Goal: Task Accomplishment & Management: Complete application form

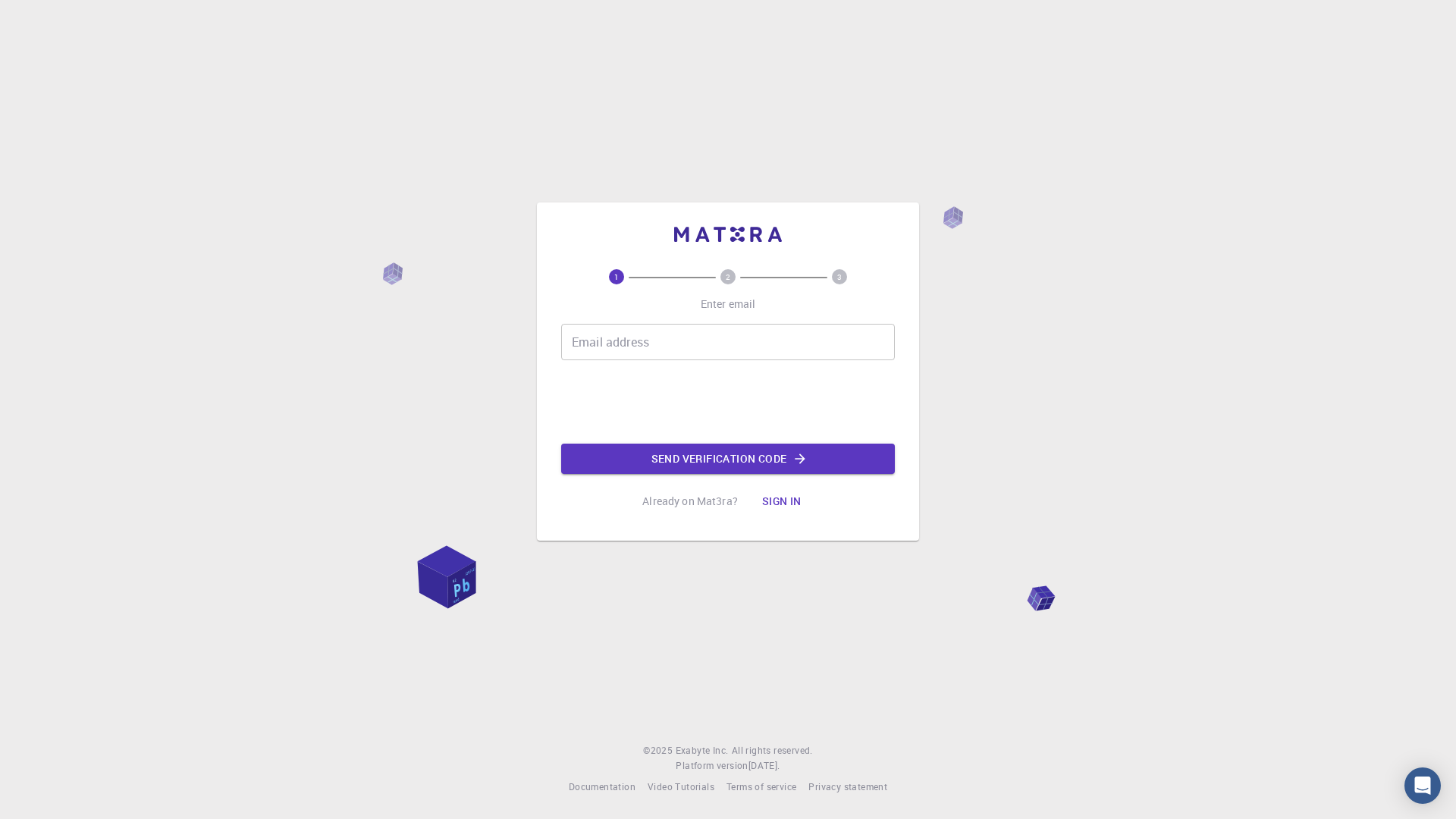
click at [680, 337] on input "Email address" at bounding box center [728, 342] width 334 height 36
type input "martinhoet1@gmail.con"
click at [763, 459] on button "Send verification code" at bounding box center [728, 459] width 334 height 31
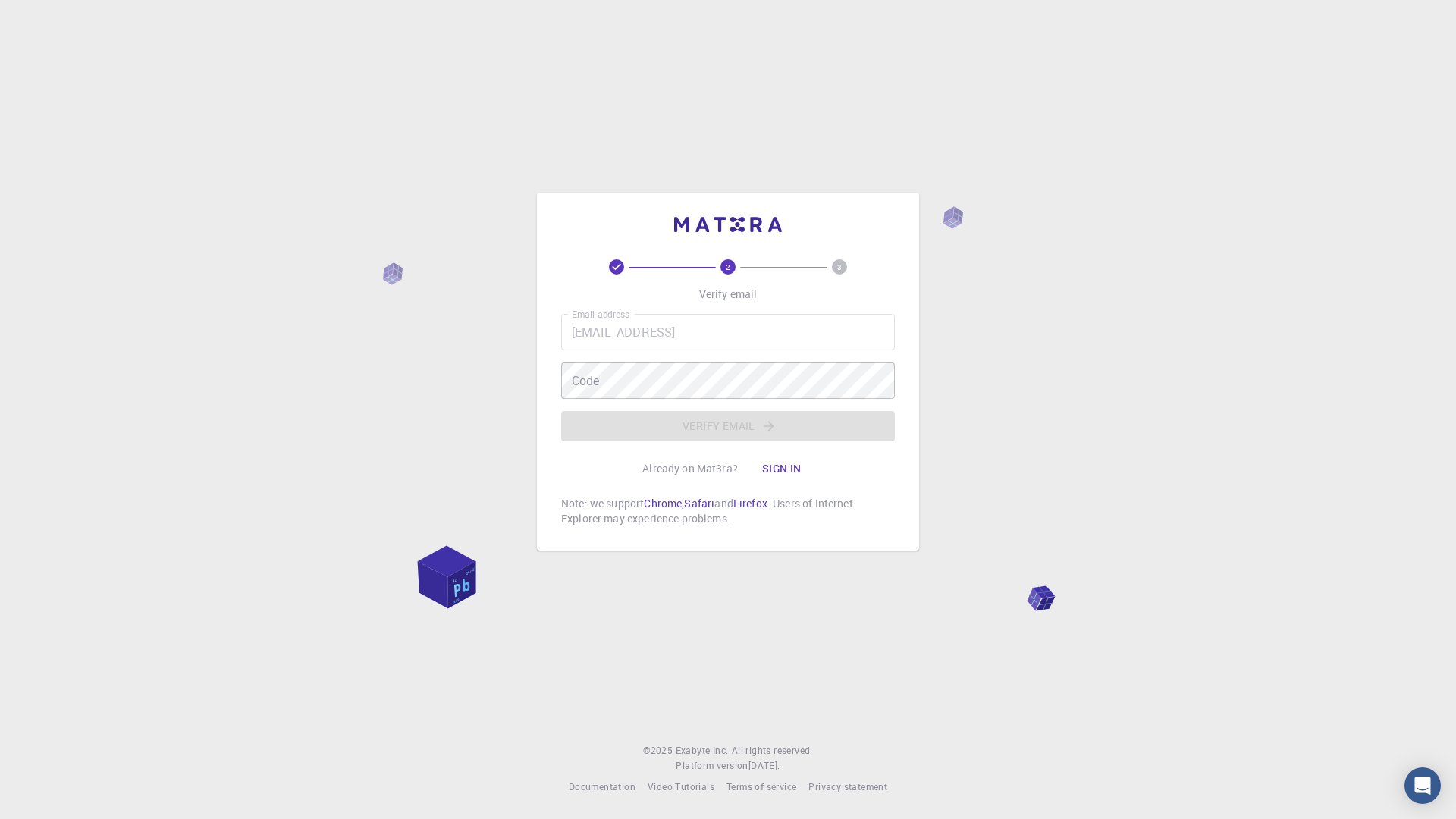
click at [773, 309] on div "2 3 Verify email Email address martinhoet1@gmail.con Email address Code Code Ve…" at bounding box center [728, 393] width 334 height 267
click at [810, 352] on div "Email address martinhoet1@gmail.con Email address Code Code Verify email" at bounding box center [728, 377] width 334 height 128
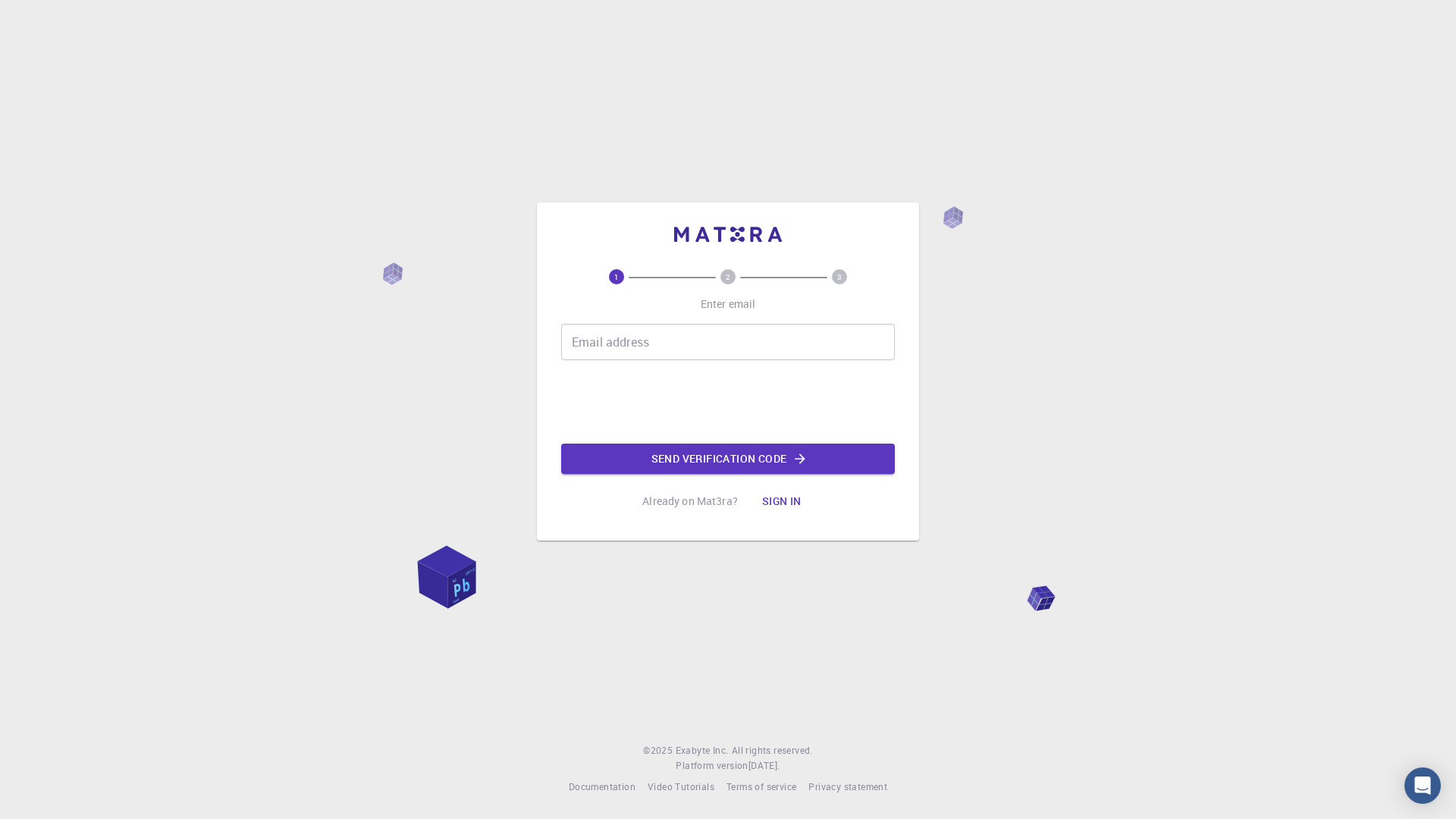
click at [693, 344] on input "Email address" at bounding box center [728, 342] width 334 height 36
type input "Martinhoet1@gmail.com"
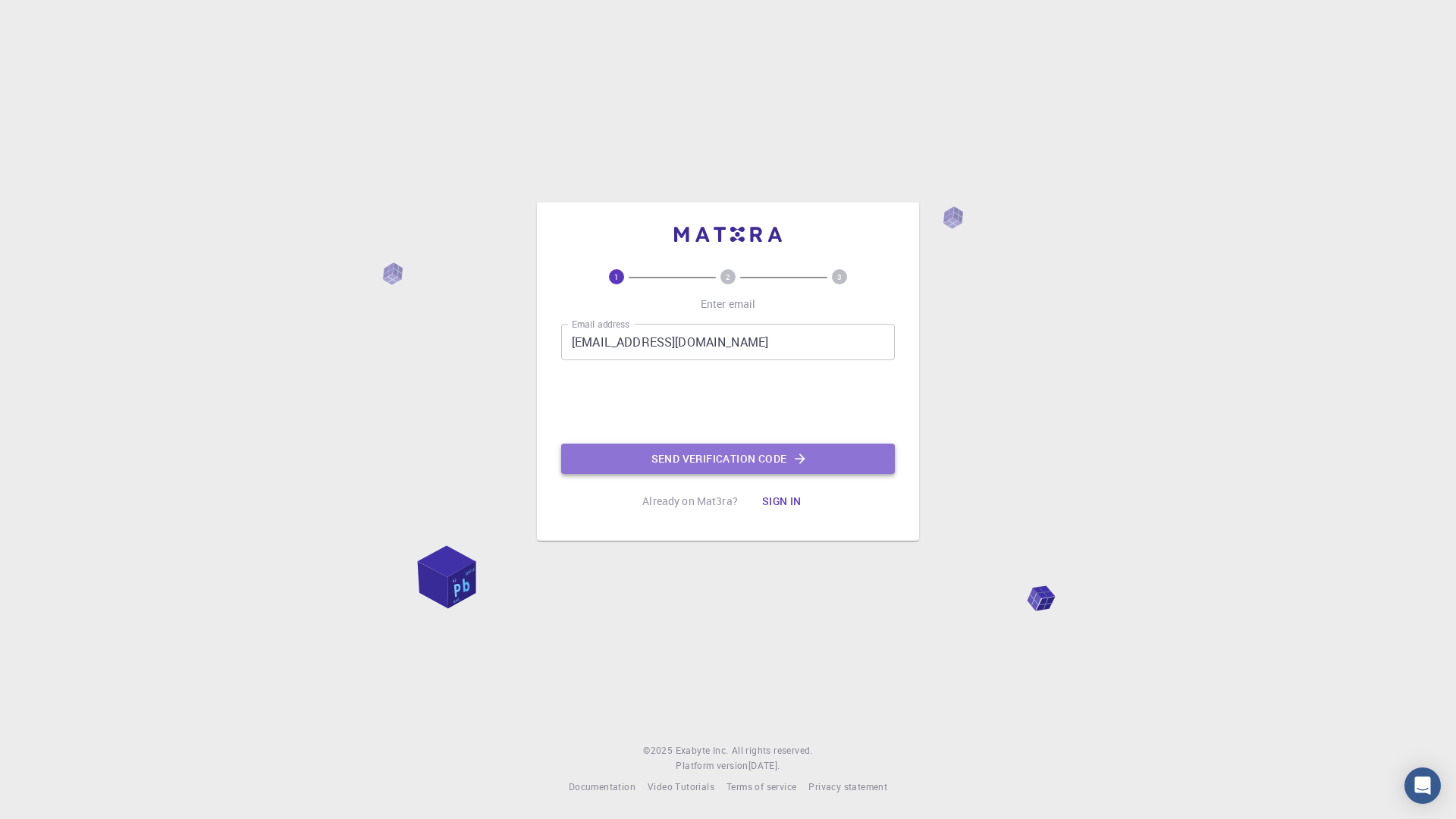
click at [750, 454] on button "Send verification code" at bounding box center [728, 459] width 334 height 31
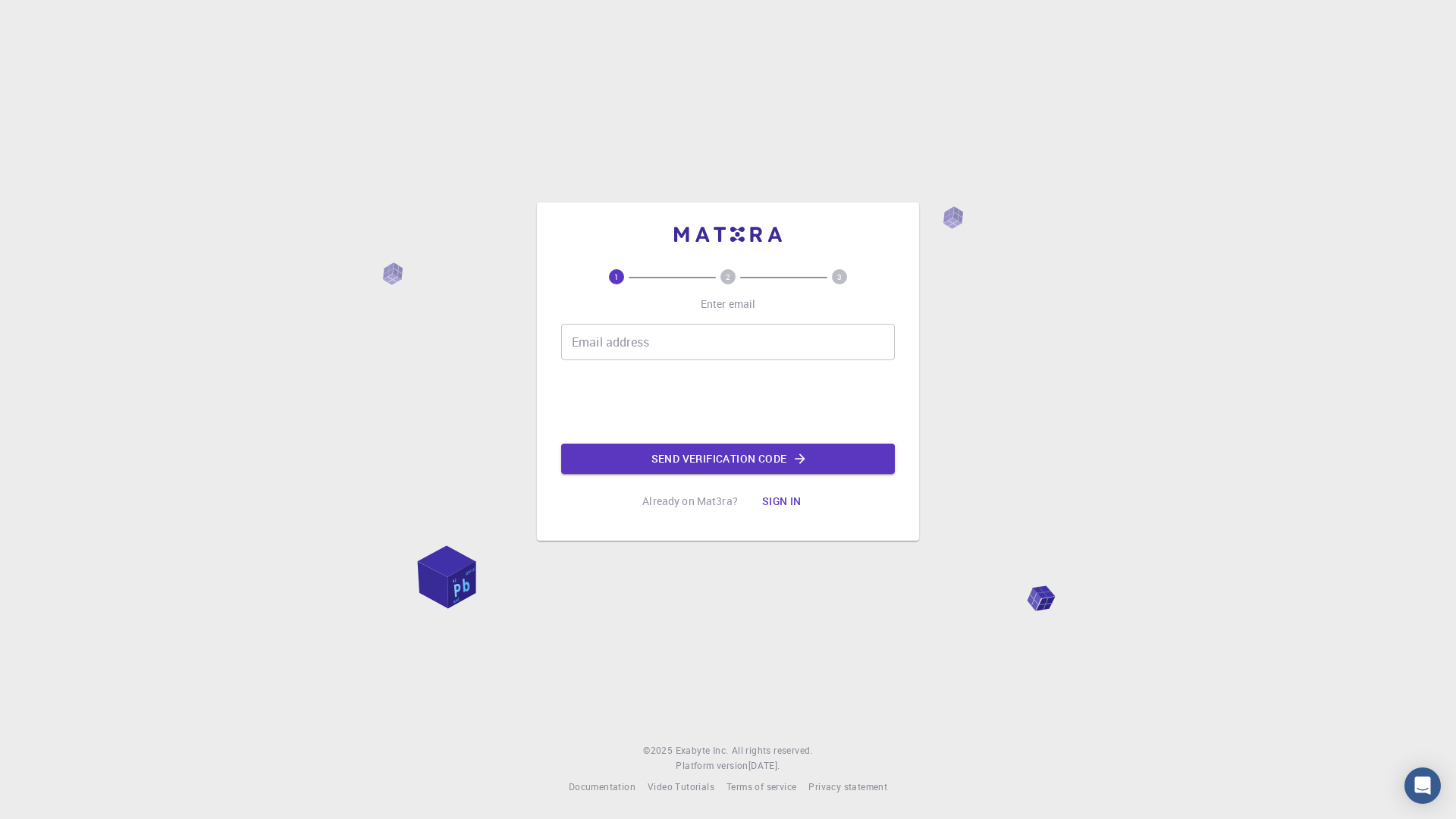
click at [720, 349] on input "Email address" at bounding box center [728, 342] width 334 height 36
click at [709, 346] on input "Email address" at bounding box center [728, 342] width 334 height 36
type input "[EMAIL_ADDRESS][DOMAIN_NAME]"
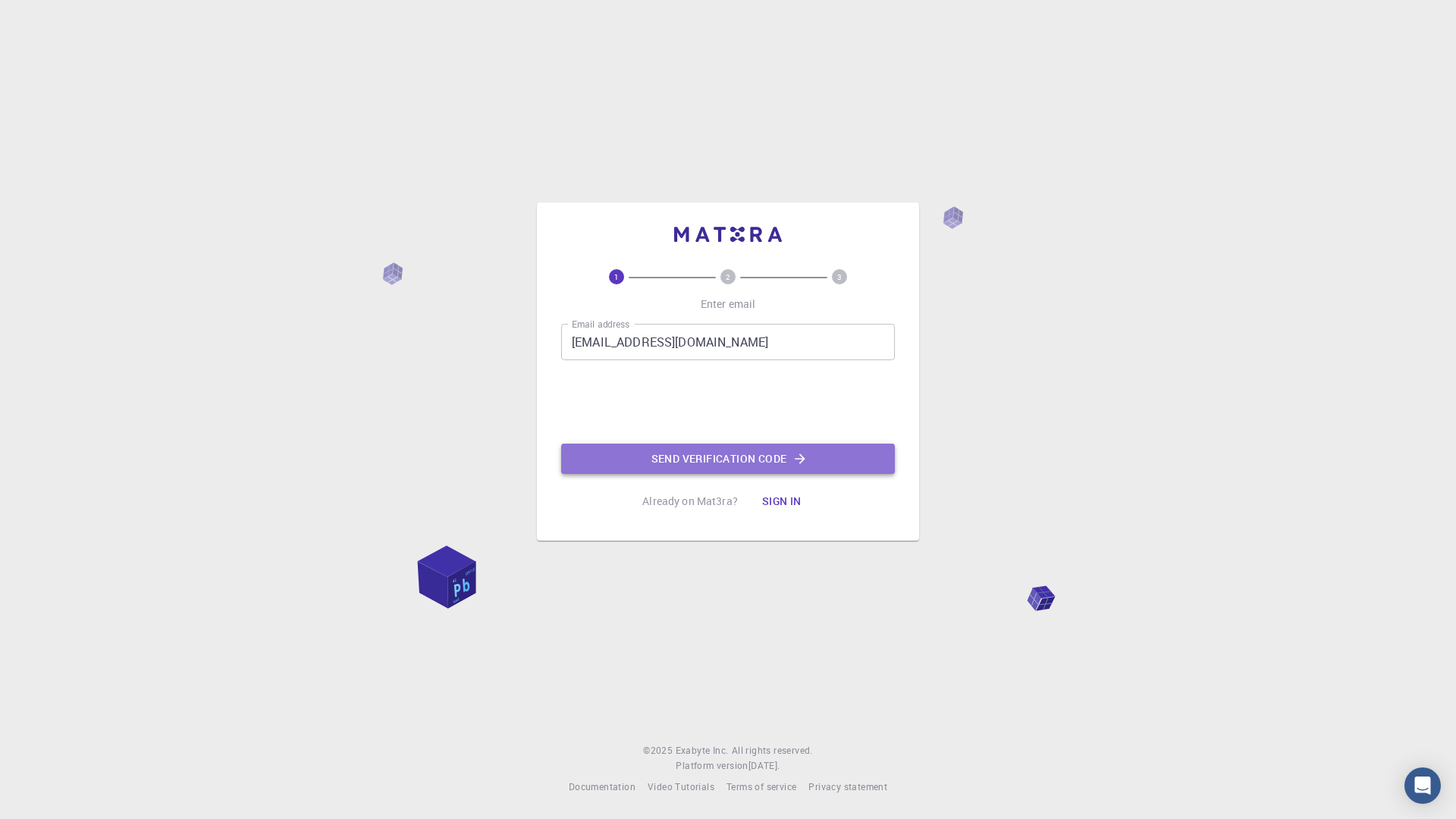
click at [735, 465] on button "Send verification code" at bounding box center [728, 459] width 334 height 31
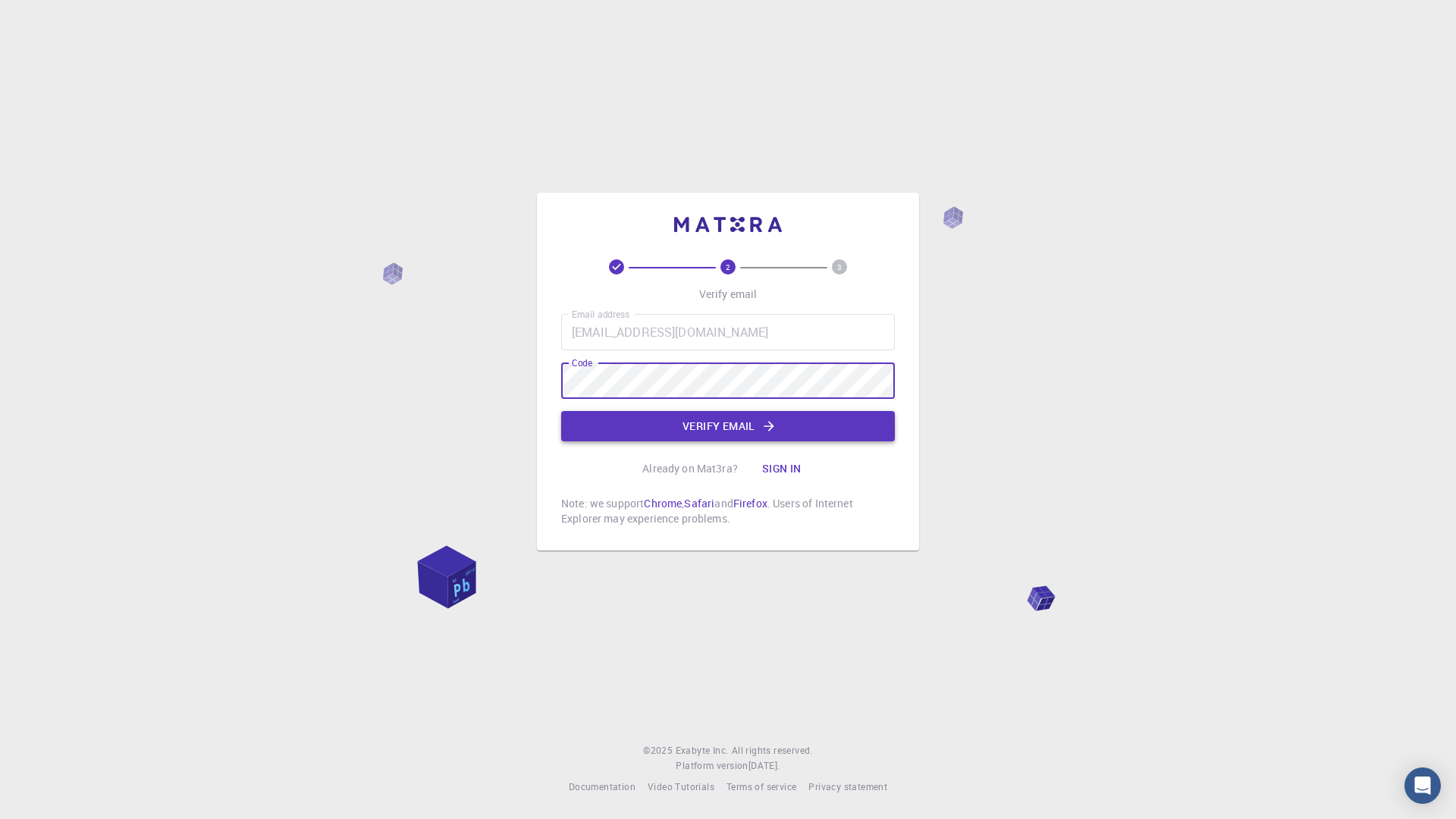
click at [706, 414] on button "Verify email" at bounding box center [728, 426] width 334 height 31
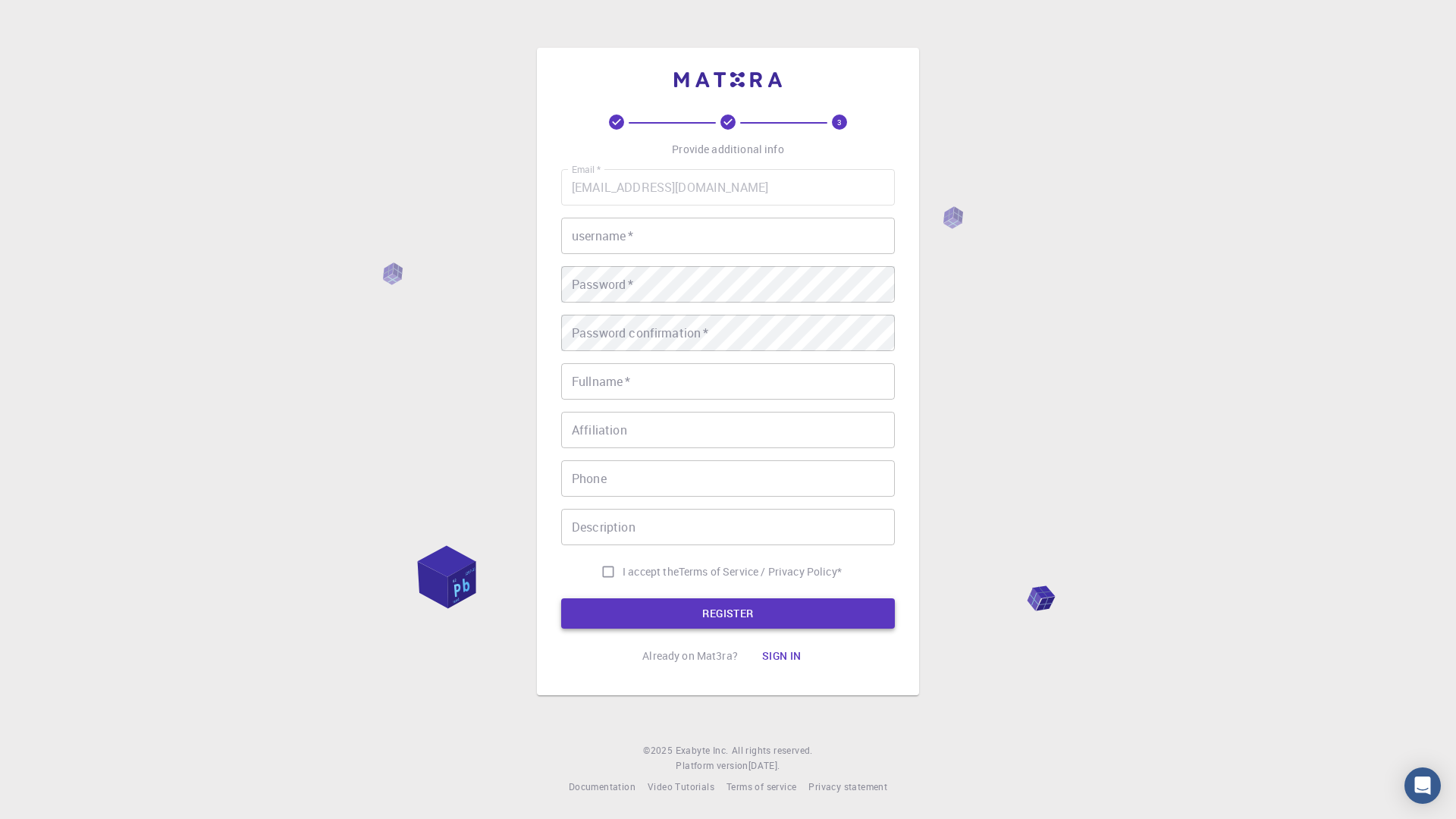
click at [828, 610] on button "REGISTER" at bounding box center [728, 614] width 334 height 31
click at [602, 569] on input "I accept the Terms of Service / Privacy Policy *" at bounding box center [609, 572] width 29 height 29
checkbox input "true"
click at [699, 611] on button "REGISTER" at bounding box center [728, 614] width 334 height 31
type input "martinazo"
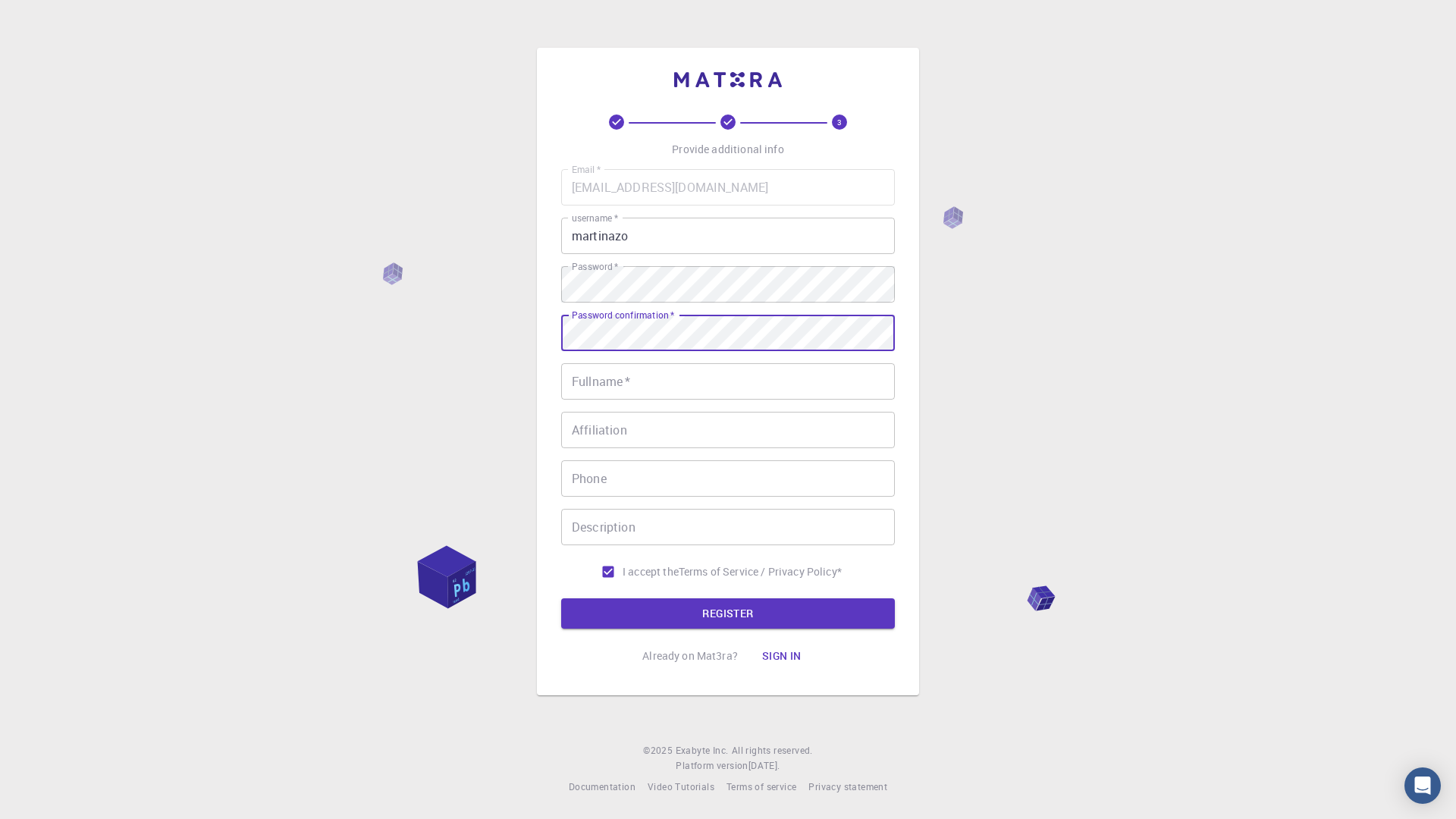
click at [666, 383] on input "Fullname   *" at bounding box center [728, 381] width 334 height 36
click at [850, 607] on button "REGISTER" at bounding box center [728, 614] width 334 height 31
type input "m"
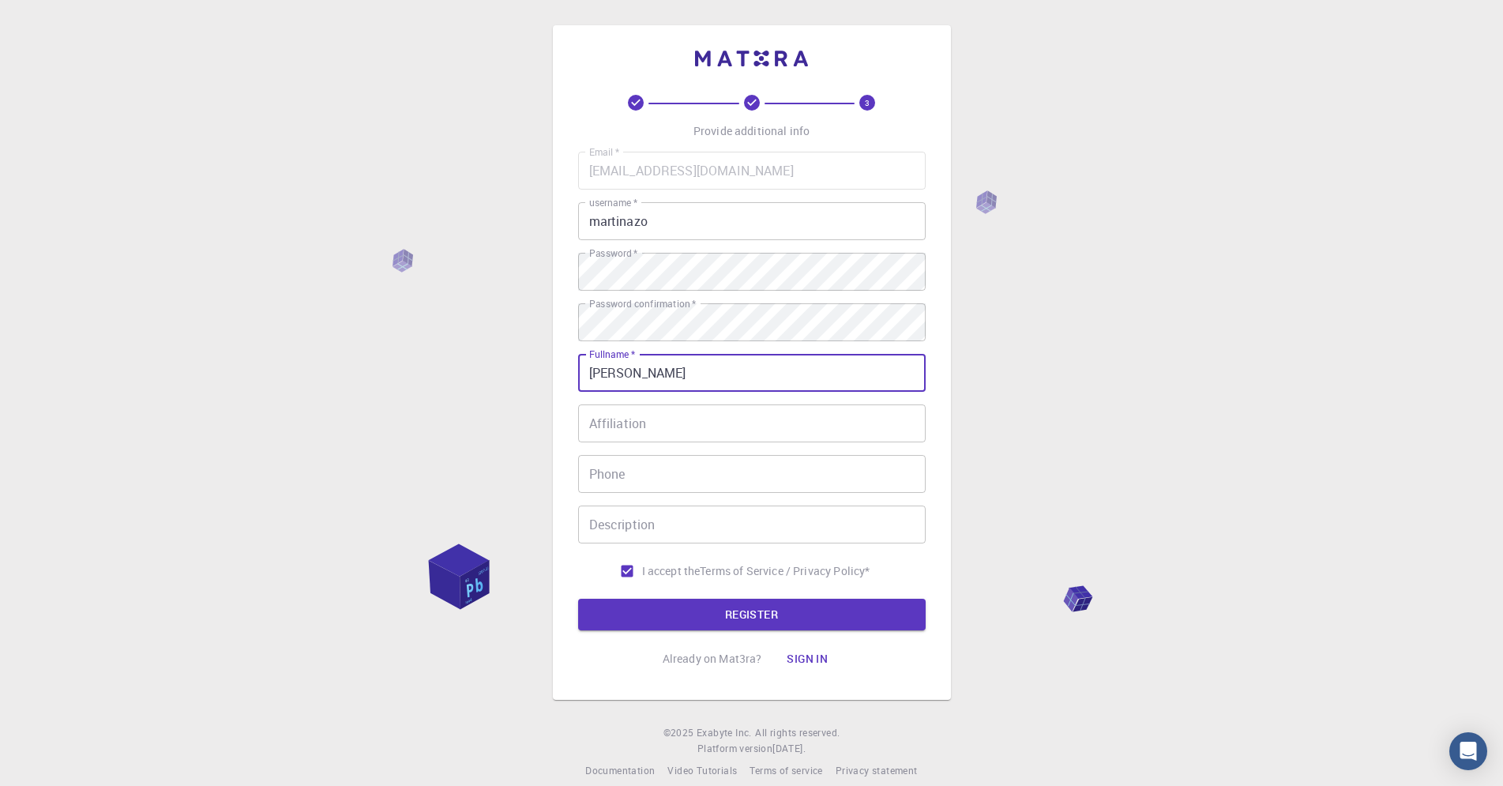
type input "[PERSON_NAME]"
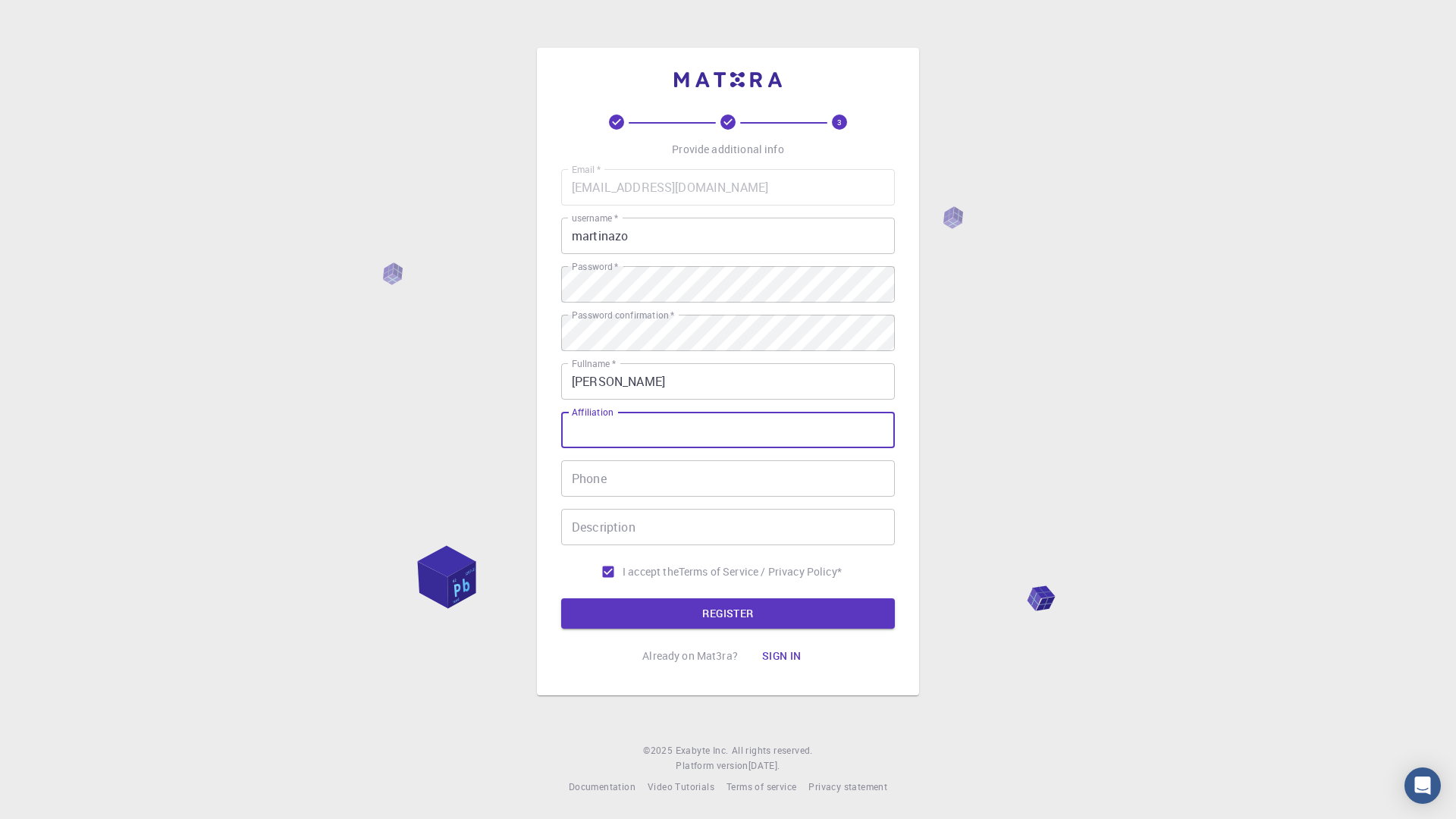
click at [729, 443] on input "Affiliation" at bounding box center [728, 430] width 334 height 36
click at [760, 658] on button "Inicia sesión" at bounding box center [769, 657] width 99 height 31
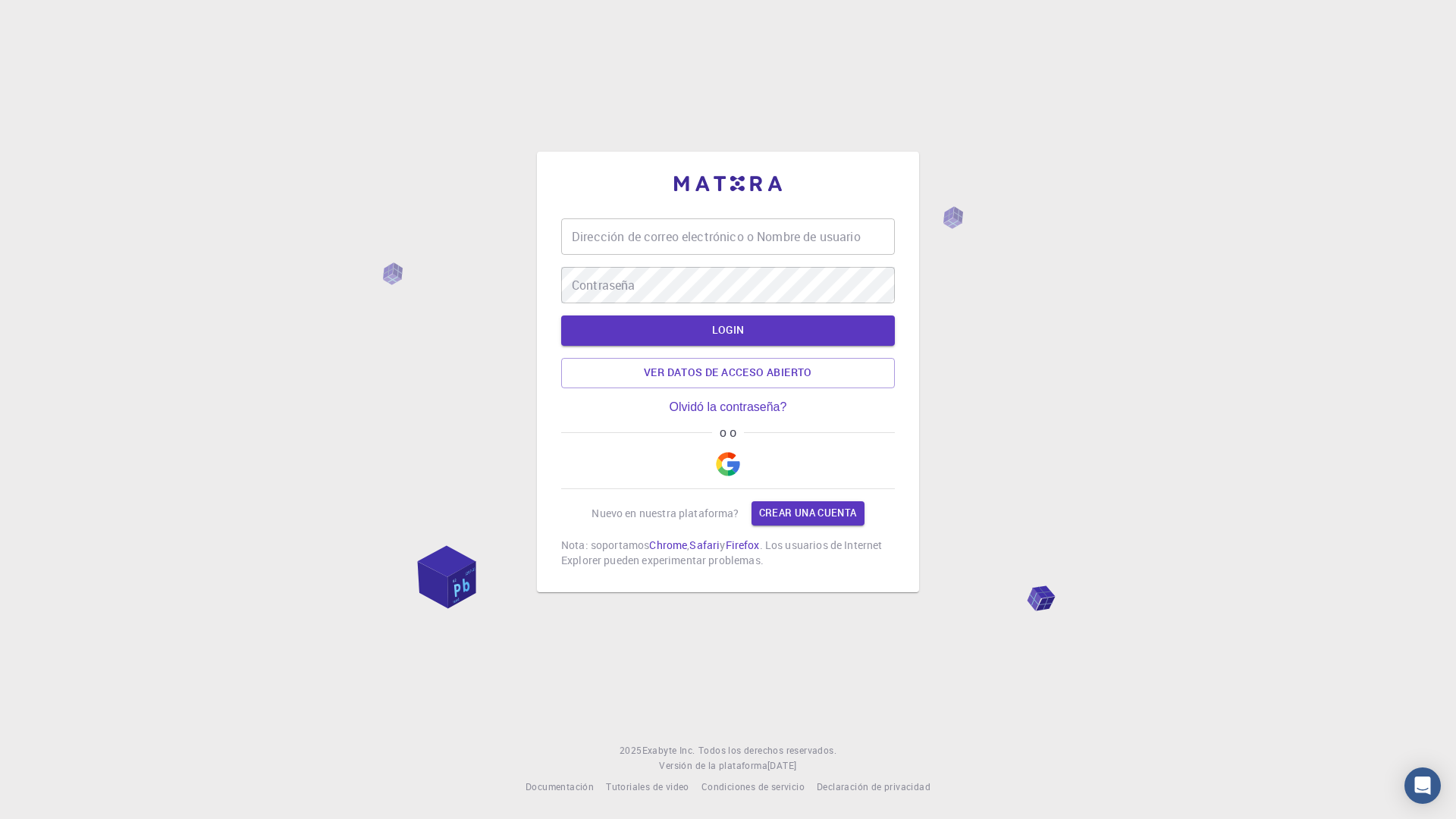
click at [732, 461] on img "button" at bounding box center [728, 464] width 24 height 24
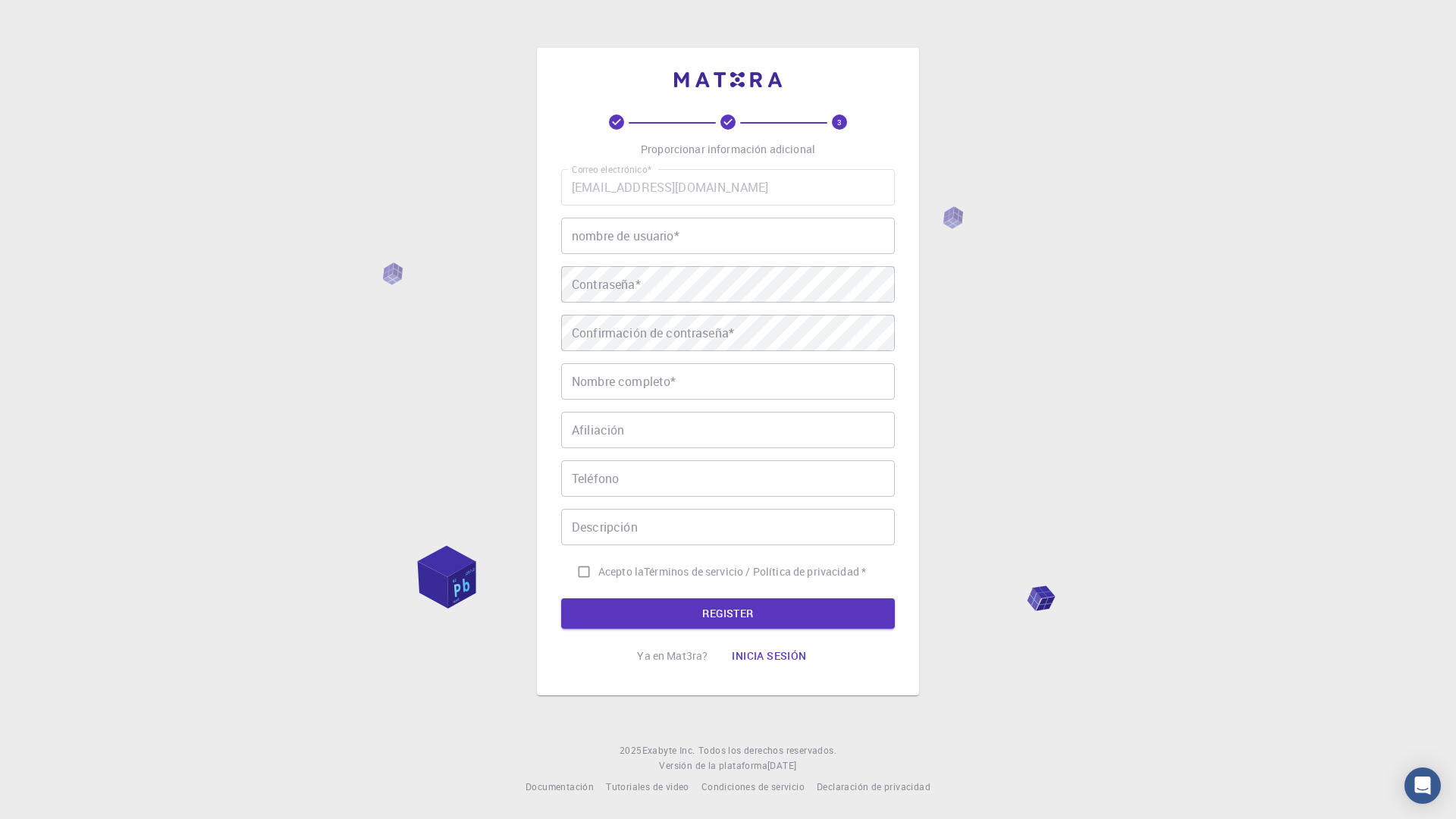
click at [772, 240] on input "nombre de usuario *" at bounding box center [728, 236] width 334 height 36
type input "martinazo"
click at [605, 400] on div "Correo electrónico * [EMAIL_ADDRESS][DOMAIN_NAME] Correo electrónico * nombre d…" at bounding box center [728, 377] width 334 height 418
click at [635, 380] on input "Nombre completo *" at bounding box center [728, 381] width 334 height 36
type input "m"
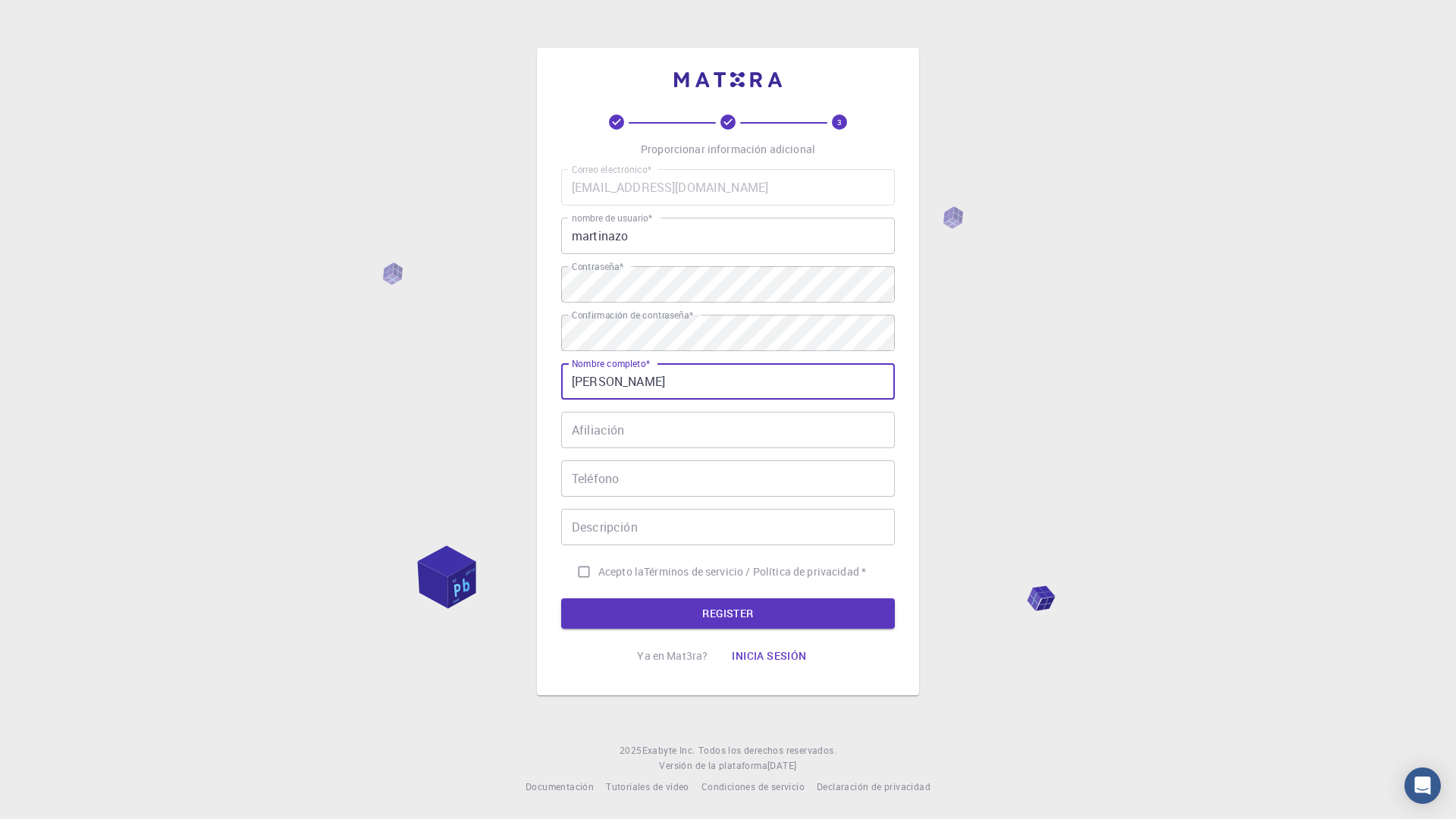
type input "[PERSON_NAME]"
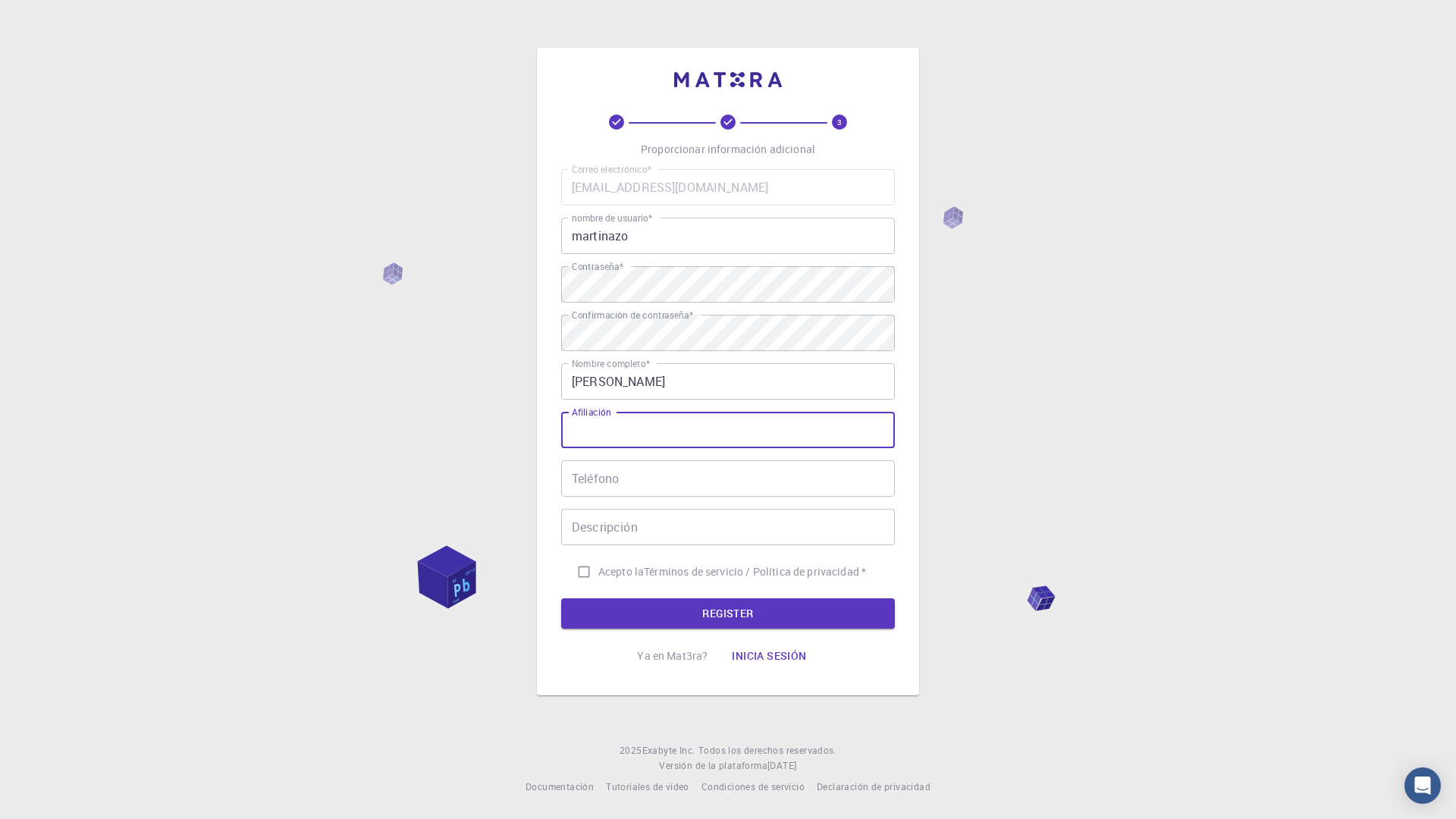
click at [654, 428] on input "Afiliación" at bounding box center [728, 430] width 334 height 36
type input "M"
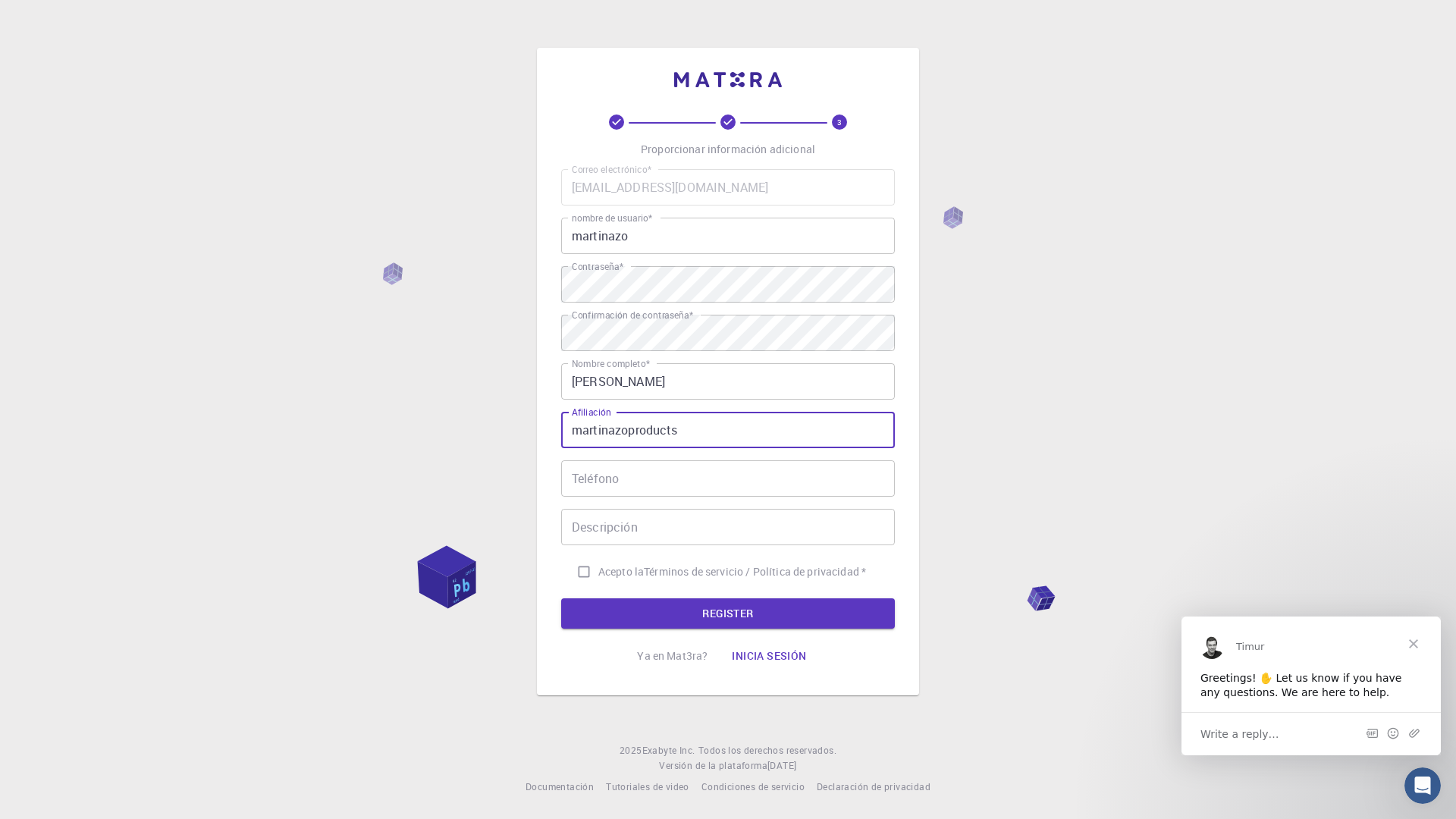
type input "martinazoproducts"
click at [844, 482] on input "Teléfono" at bounding box center [728, 479] width 334 height 36
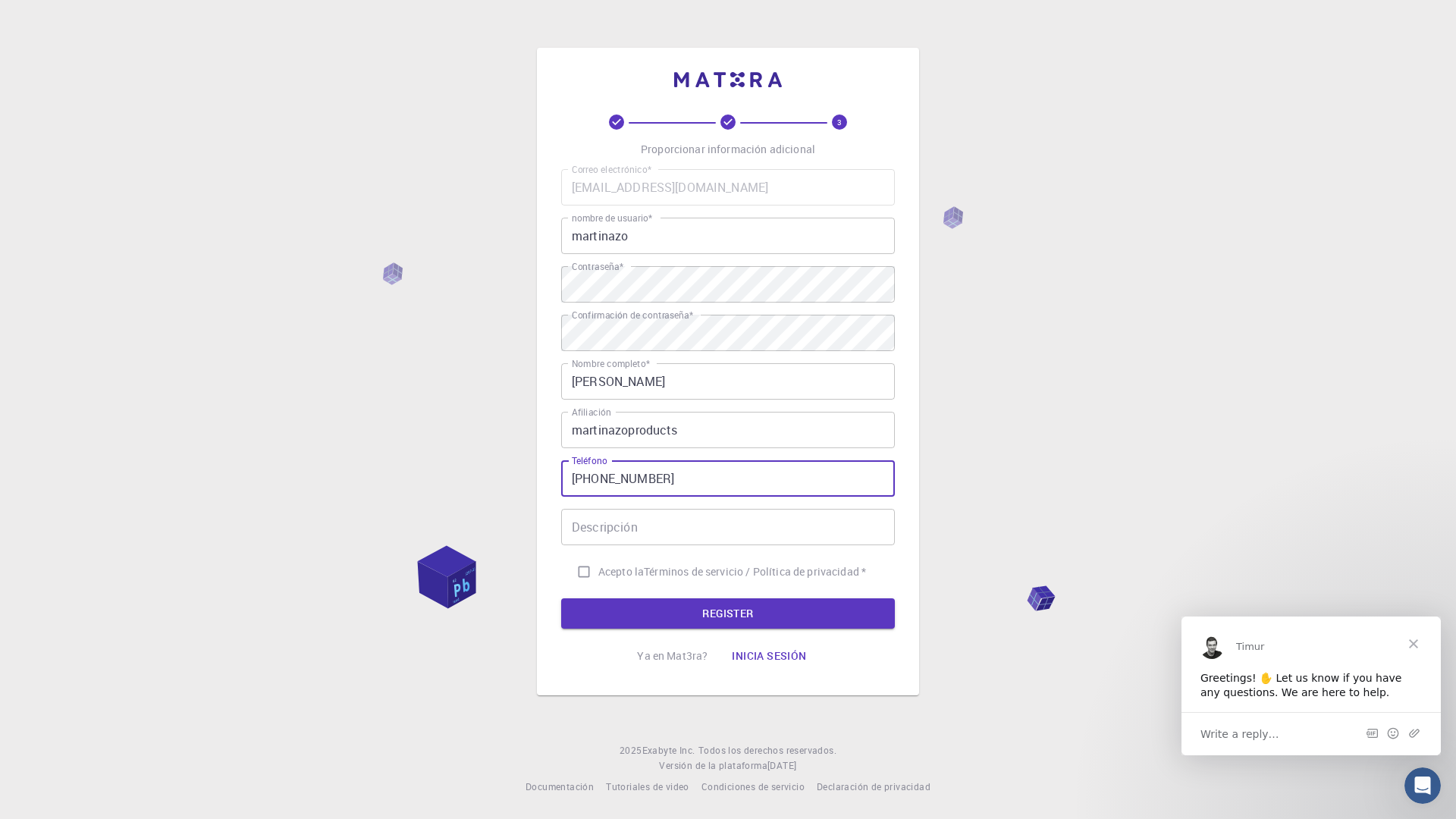
type input "[PHONE_NUMBER]"
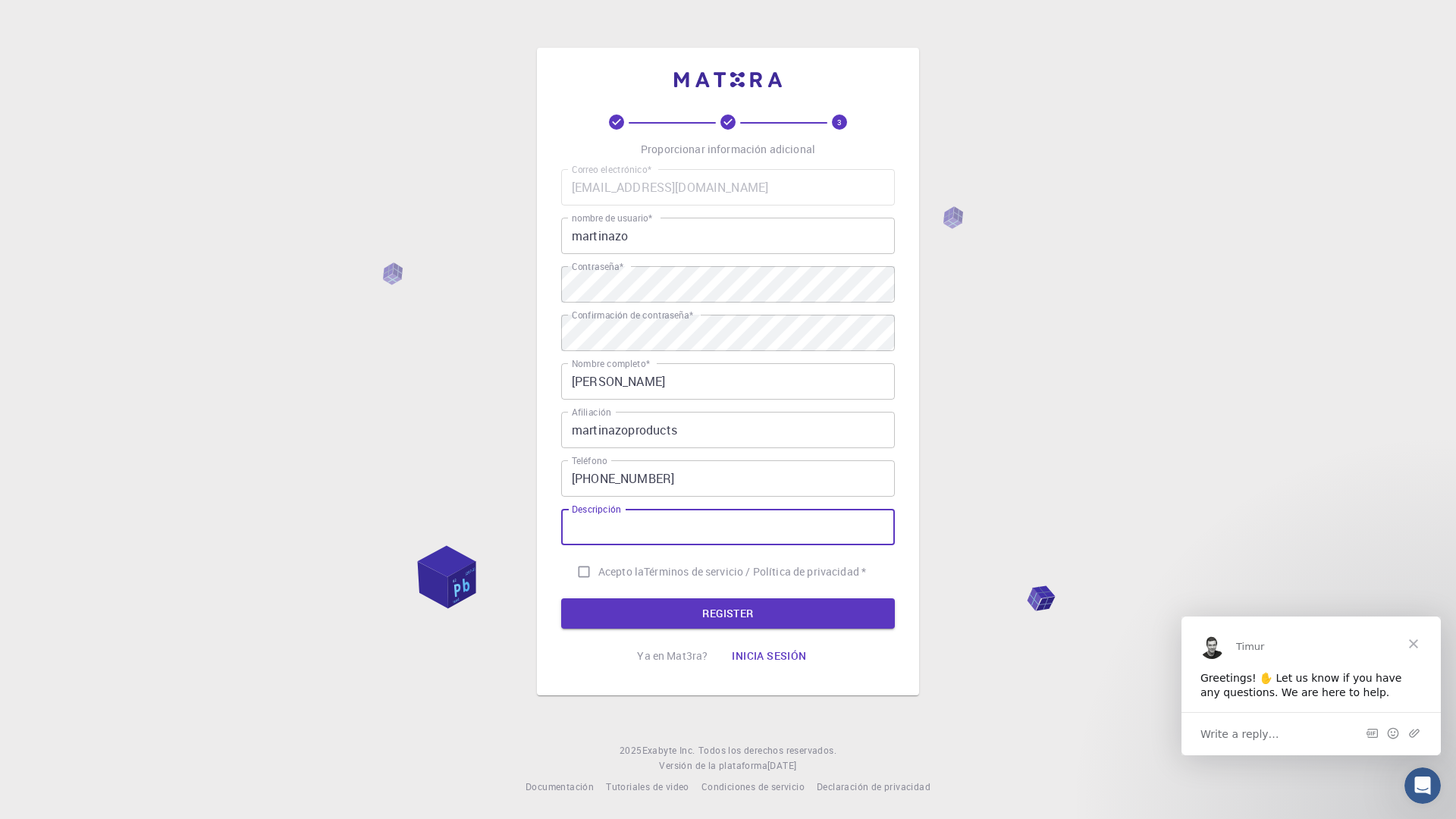
click at [674, 526] on input "Descripción" at bounding box center [728, 527] width 334 height 36
click at [594, 566] on input "Acepto la Términos de servicio / Política de privacidad *" at bounding box center [584, 572] width 29 height 29
checkbox input "true"
click at [612, 607] on button "REGISTER" at bounding box center [728, 614] width 334 height 31
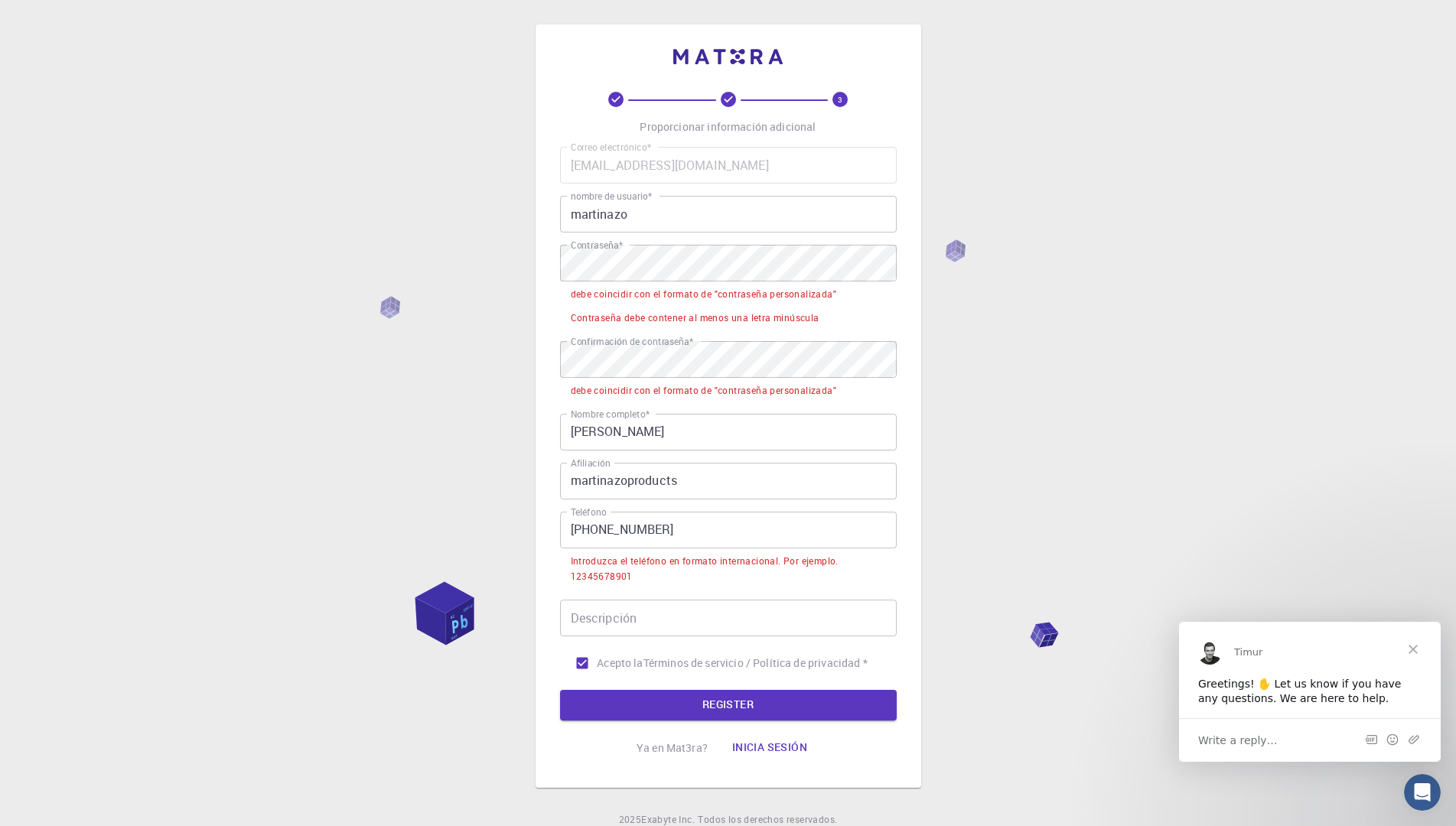
click at [595, 525] on input "[PHONE_NUMBER]" at bounding box center [728, 531] width 337 height 37
click at [591, 530] on input "[PHONE_NUMBER]" at bounding box center [728, 531] width 337 height 37
click at [612, 535] on input "[PHONE_NUMBER]" at bounding box center [728, 531] width 337 height 37
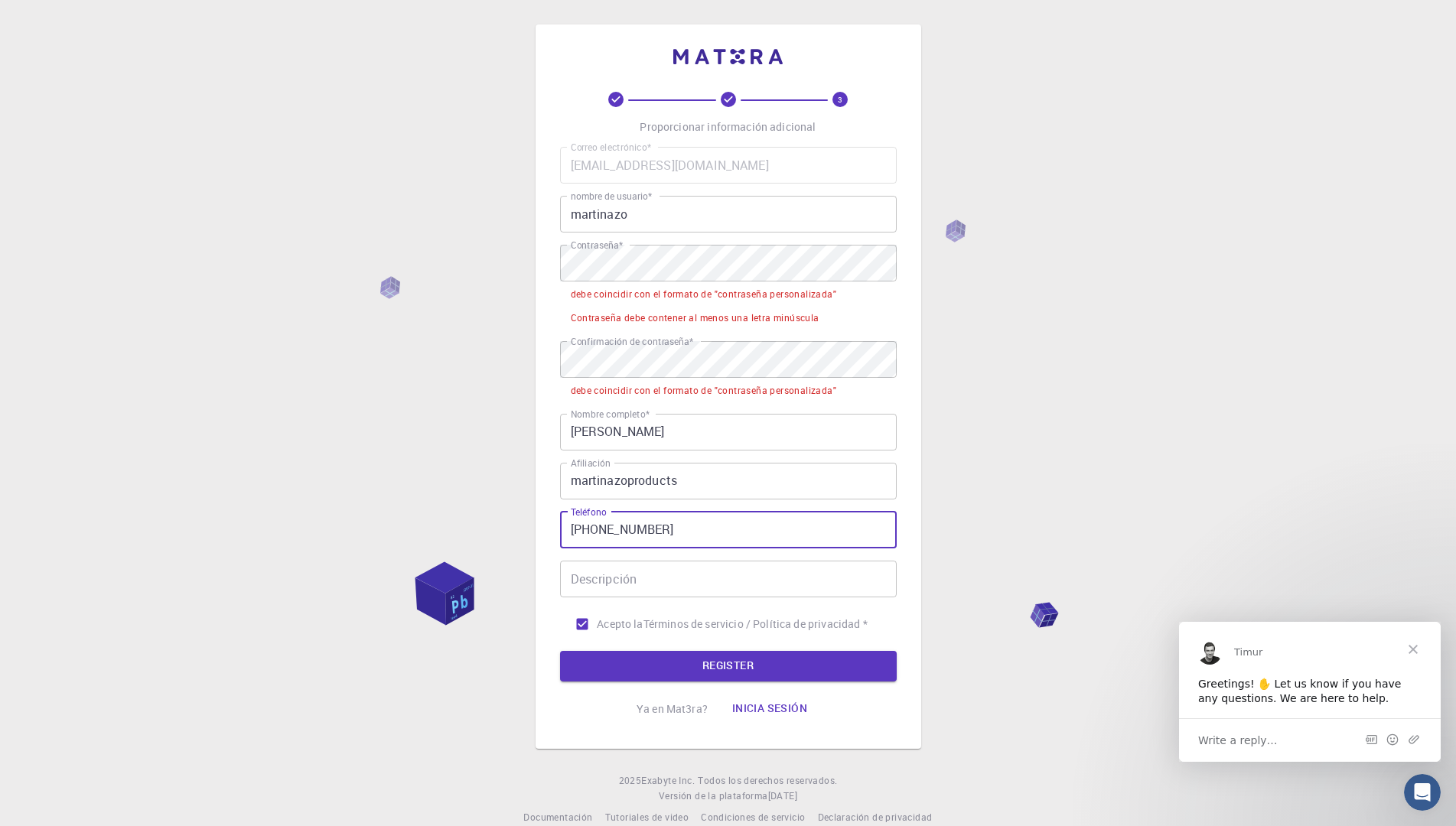
click at [635, 532] on input "[PHONE_NUMBER]" at bounding box center [728, 531] width 337 height 37
click at [637, 527] on input "[PHONE_NUMBER]" at bounding box center [728, 531] width 337 height 37
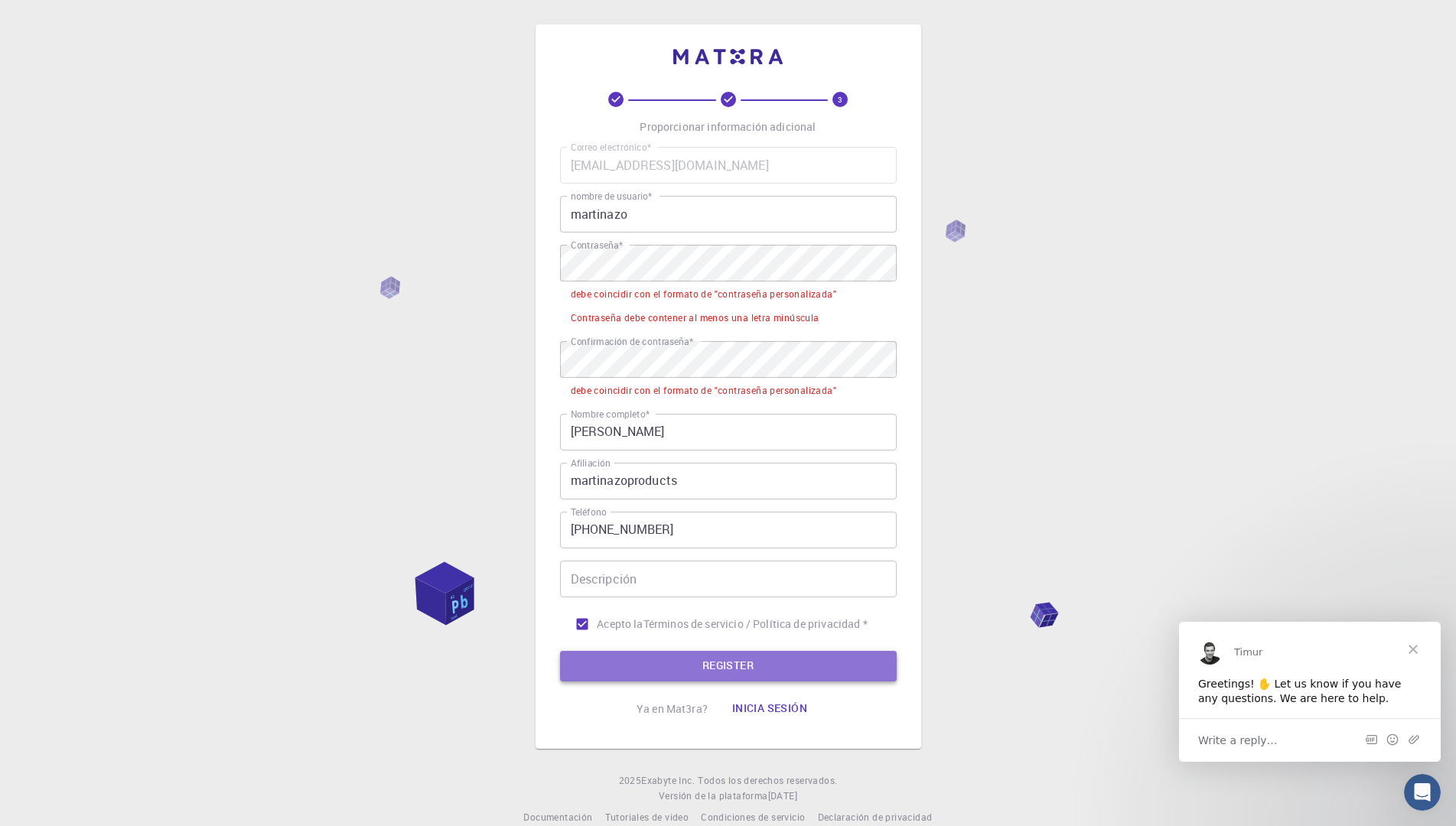
click at [722, 672] on button "REGISTER" at bounding box center [728, 666] width 337 height 31
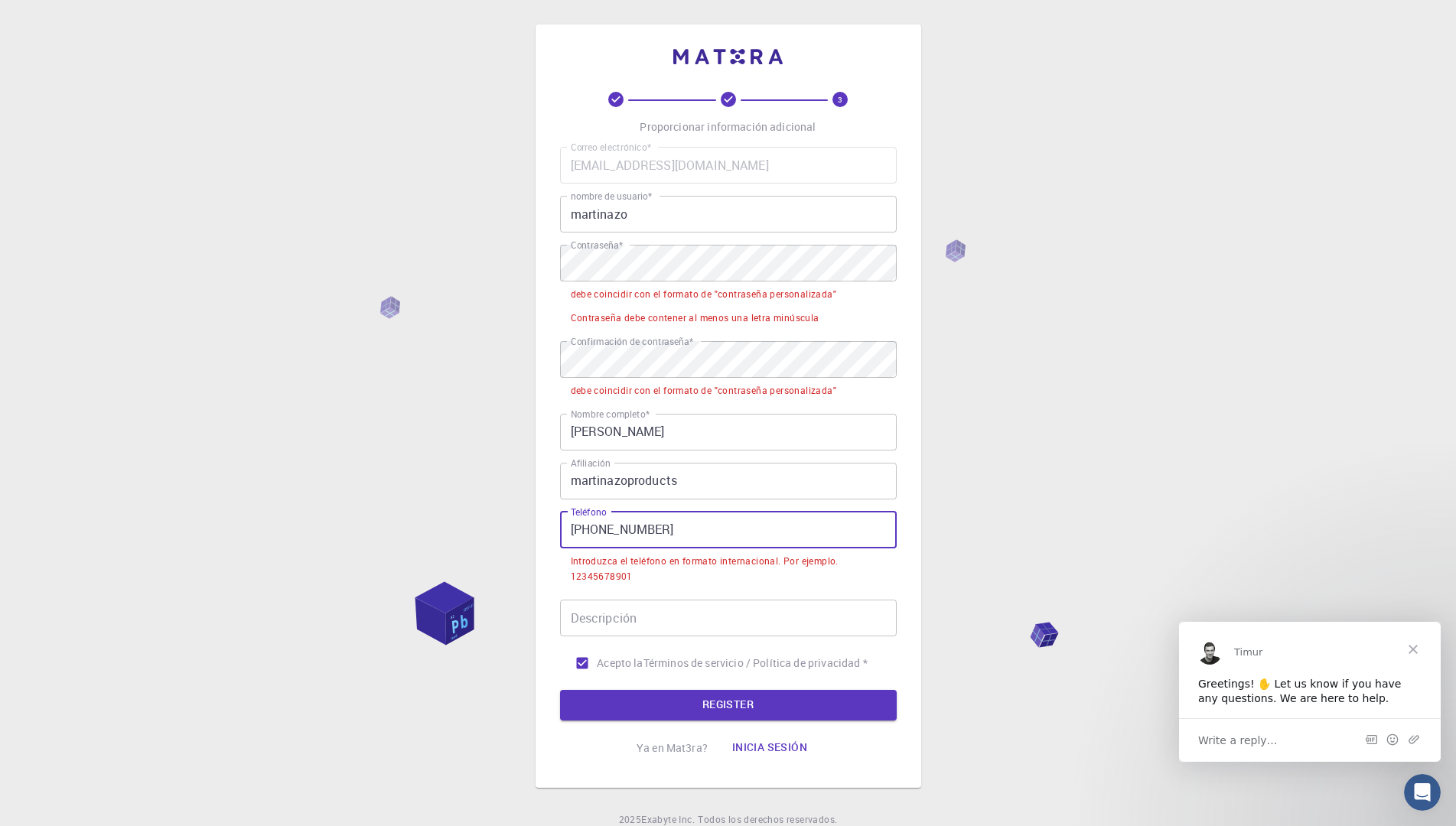
click at [643, 528] on input "[PHONE_NUMBER]" at bounding box center [728, 531] width 337 height 37
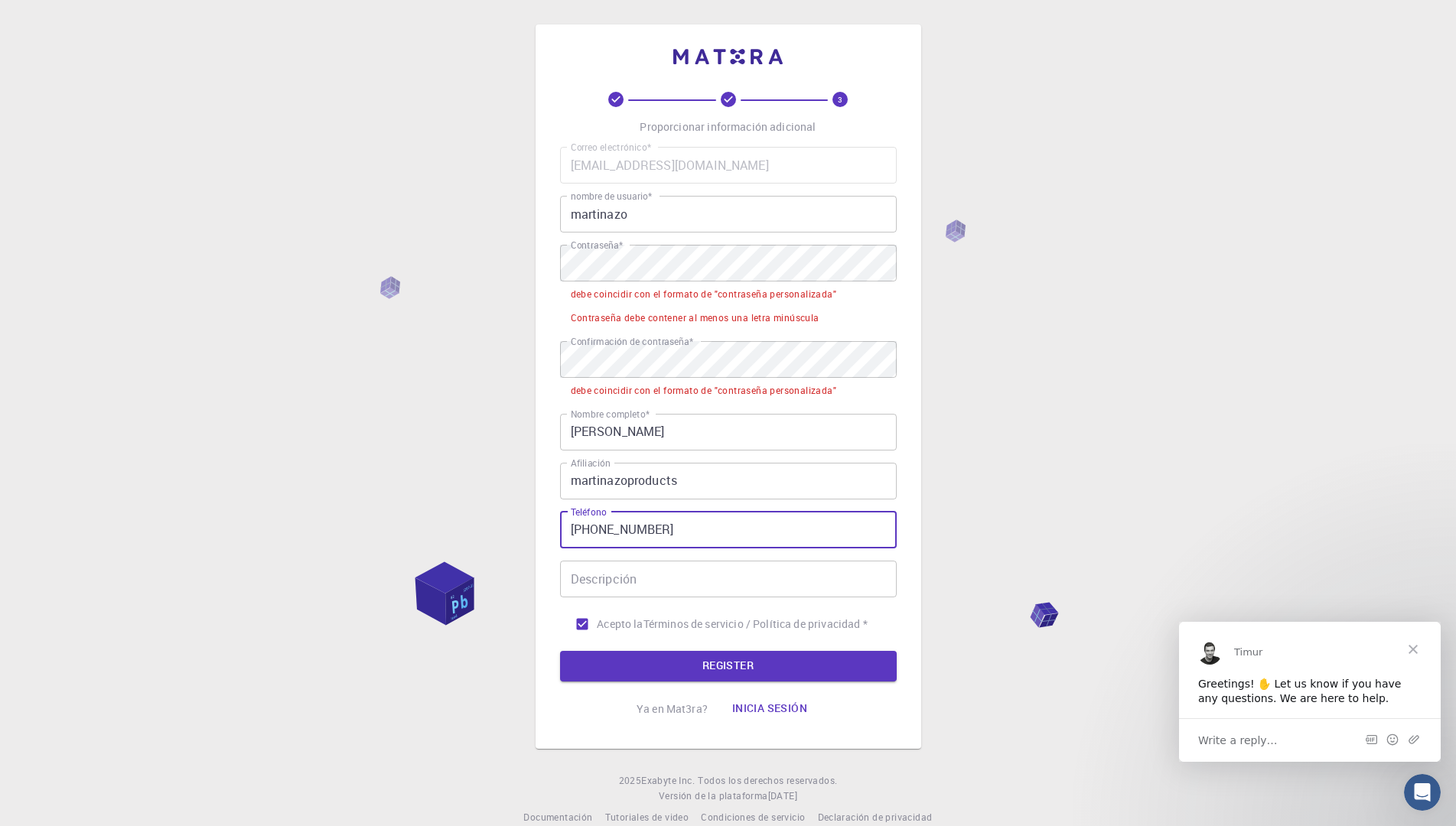
click at [622, 529] on input "[PHONE_NUMBER]" at bounding box center [728, 531] width 337 height 37
click at [595, 530] on input "[PHONE_NUMBER]" at bounding box center [728, 531] width 337 height 37
type input "[PHONE_NUMBER]"
click at [560, 651] on button "REGISTER" at bounding box center [728, 666] width 337 height 31
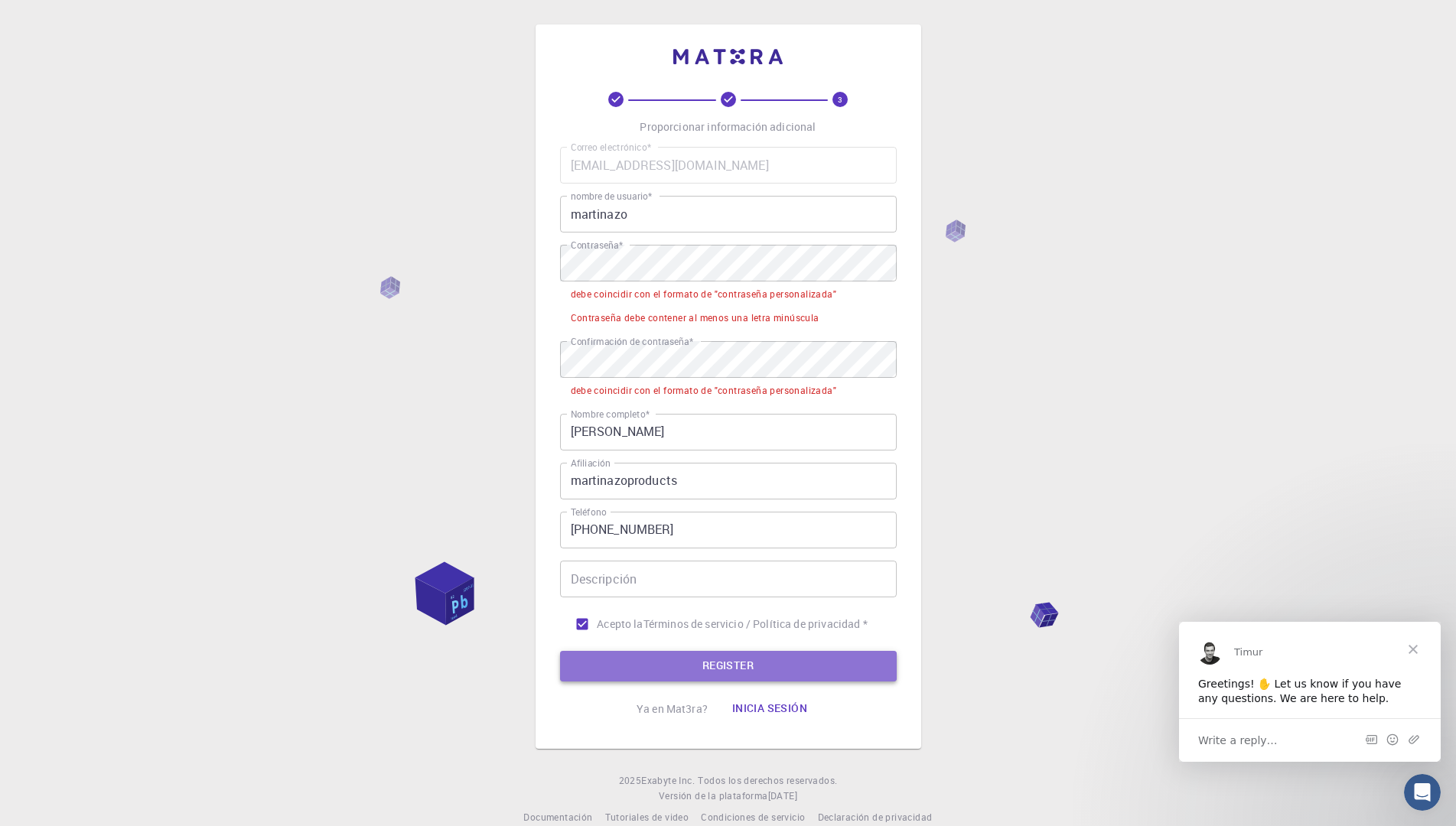
click at [636, 660] on button "REGISTER" at bounding box center [728, 666] width 337 height 31
click at [720, 672] on button "REGISTER" at bounding box center [728, 666] width 337 height 31
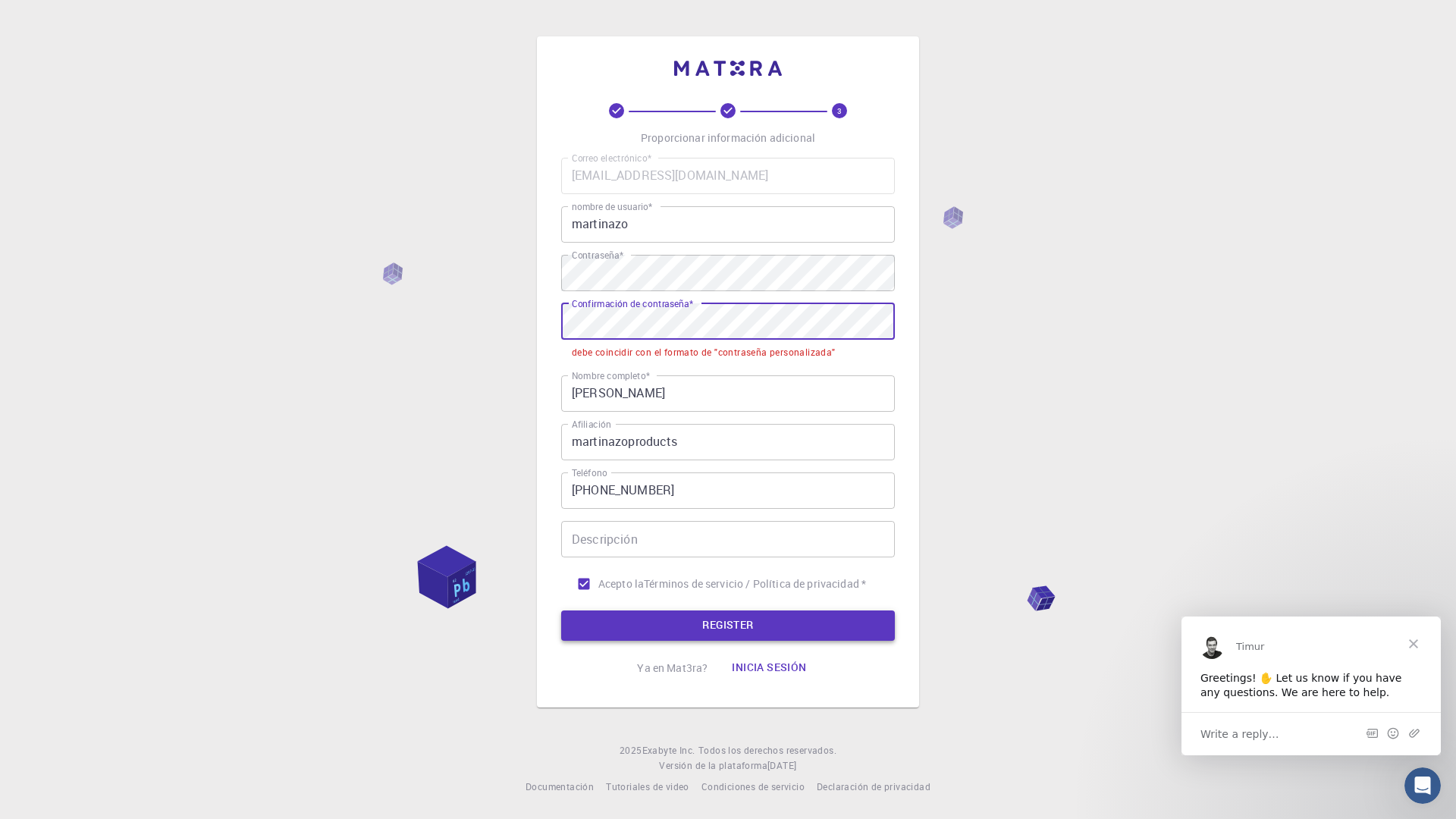
click at [687, 617] on button "REGISTER" at bounding box center [728, 626] width 334 height 31
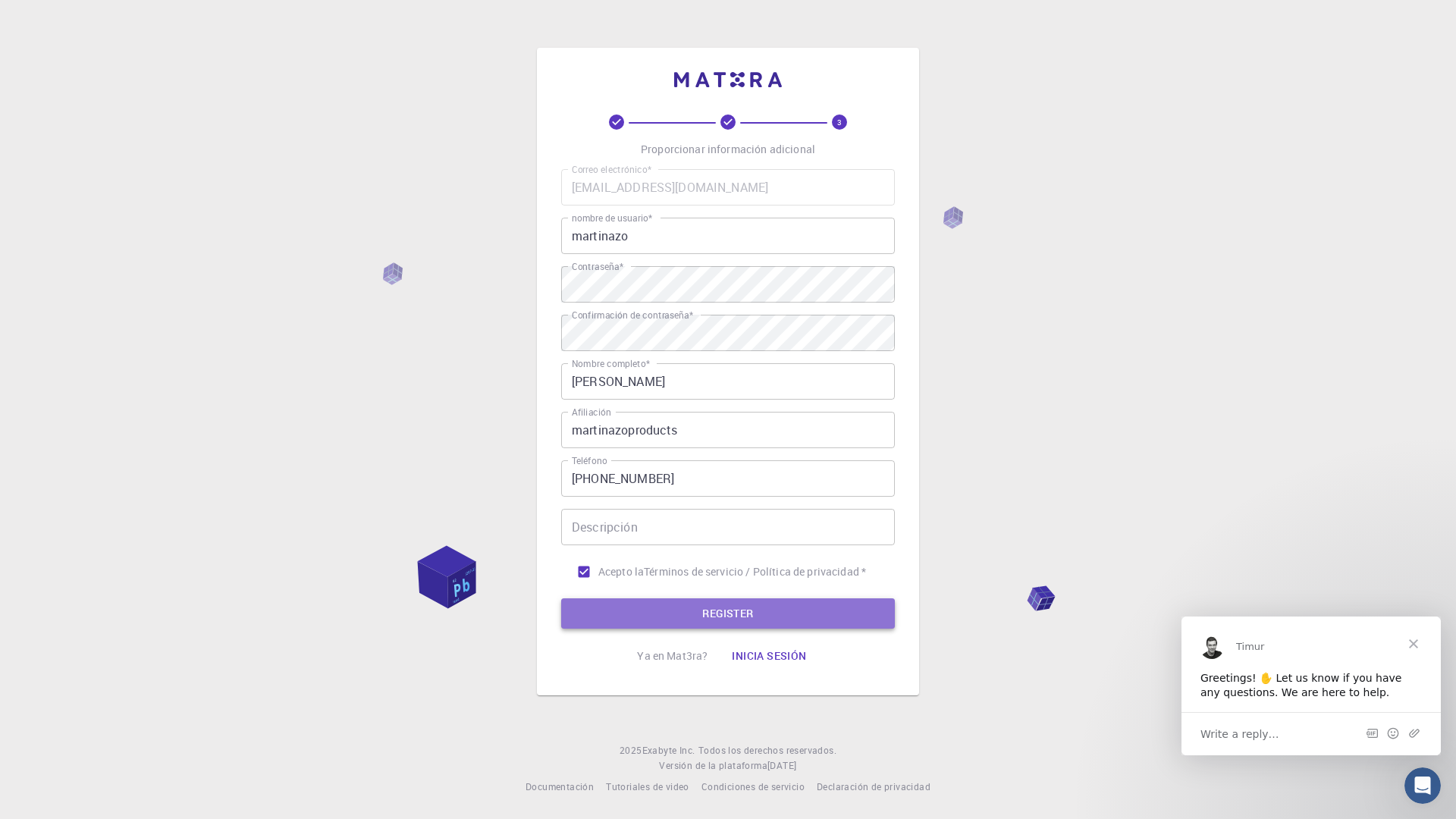
click at [618, 619] on button "REGISTER" at bounding box center [728, 614] width 334 height 31
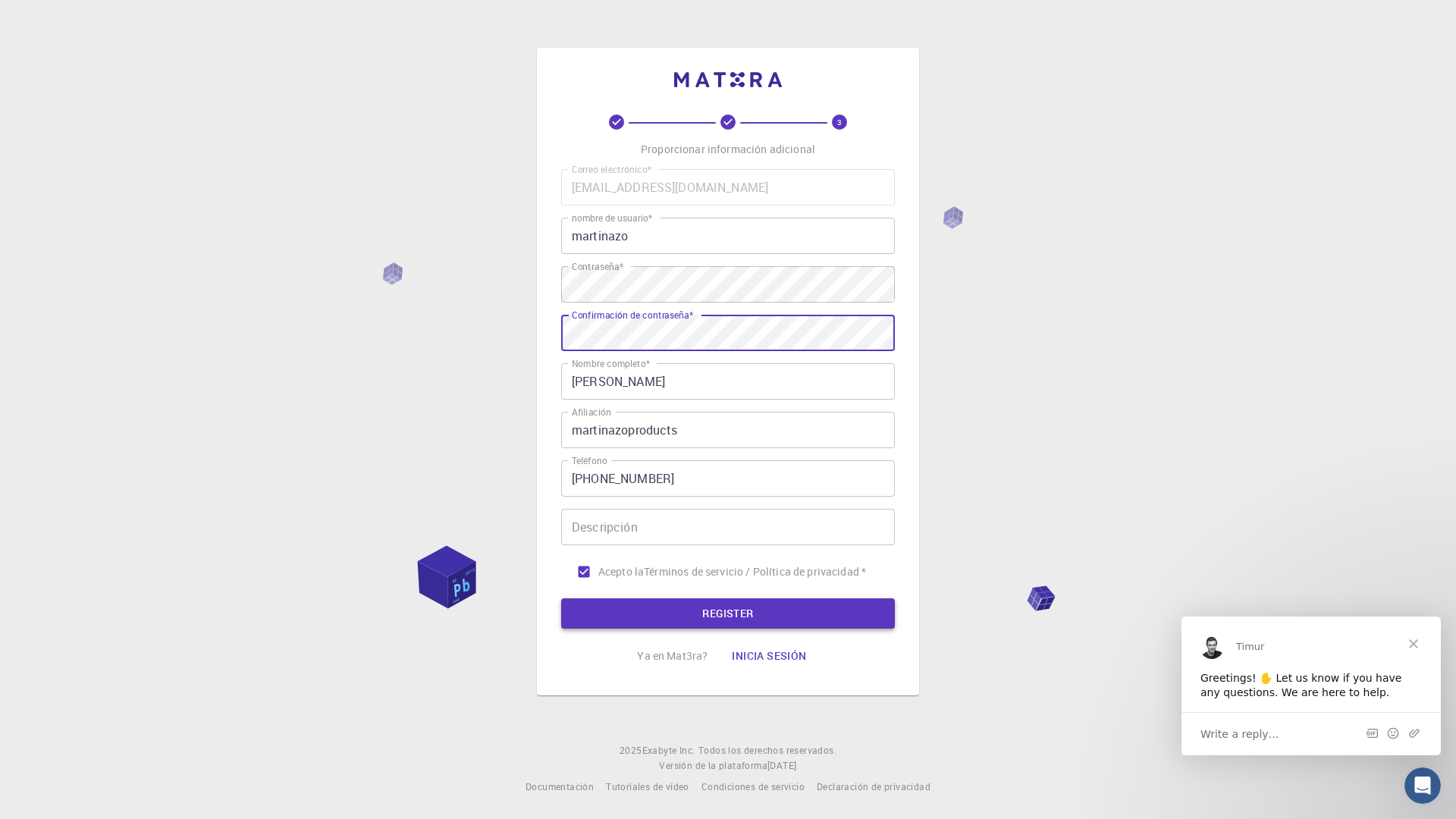
click at [787, 614] on button "REGISTER" at bounding box center [728, 614] width 334 height 31
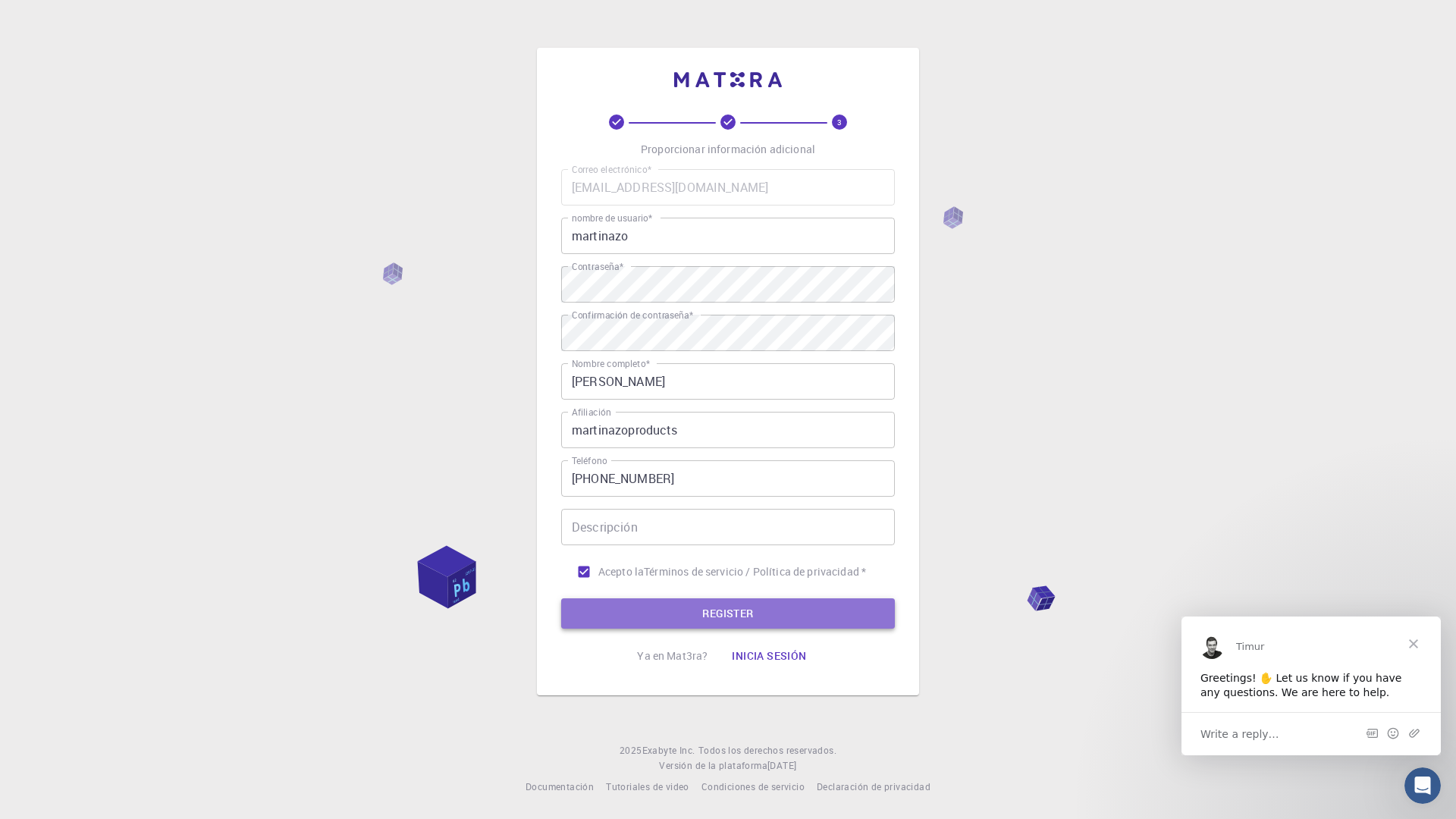
click at [844, 620] on button "REGISTER" at bounding box center [728, 614] width 334 height 31
click at [780, 387] on input "[PERSON_NAME]" at bounding box center [728, 381] width 334 height 36
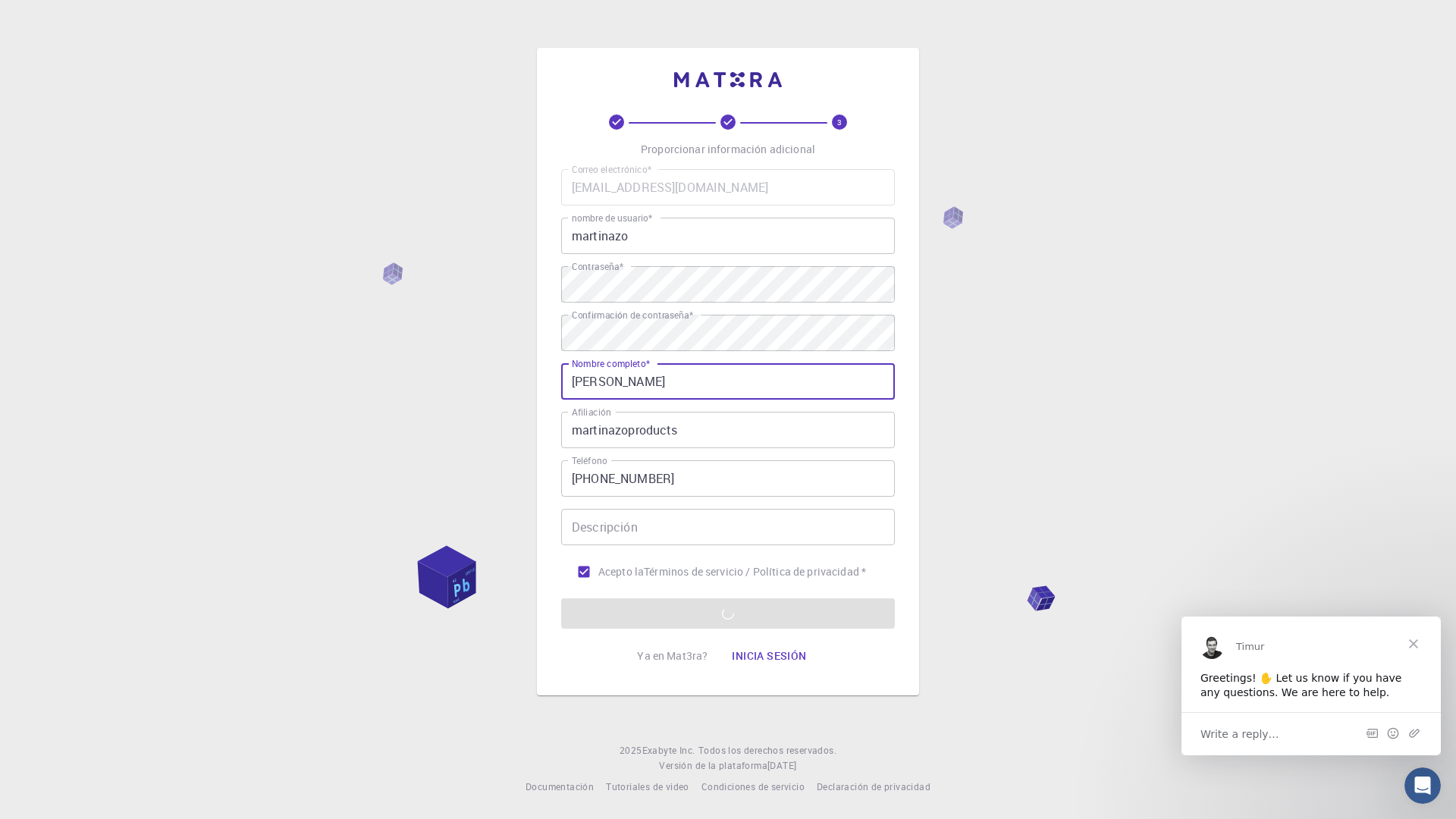
click at [601, 385] on input "[PERSON_NAME]" at bounding box center [728, 381] width 334 height 36
type input "[PERSON_NAME]"
click at [655, 364] on input "[PERSON_NAME]" at bounding box center [728, 381] width 334 height 36
click at [1070, 503] on div "3 Proporcionar información adicional Correo electrónico * [EMAIL_ADDRESS][DOMAI…" at bounding box center [728, 409] width 1456 height 819
